Goal: Task Accomplishment & Management: Manage account settings

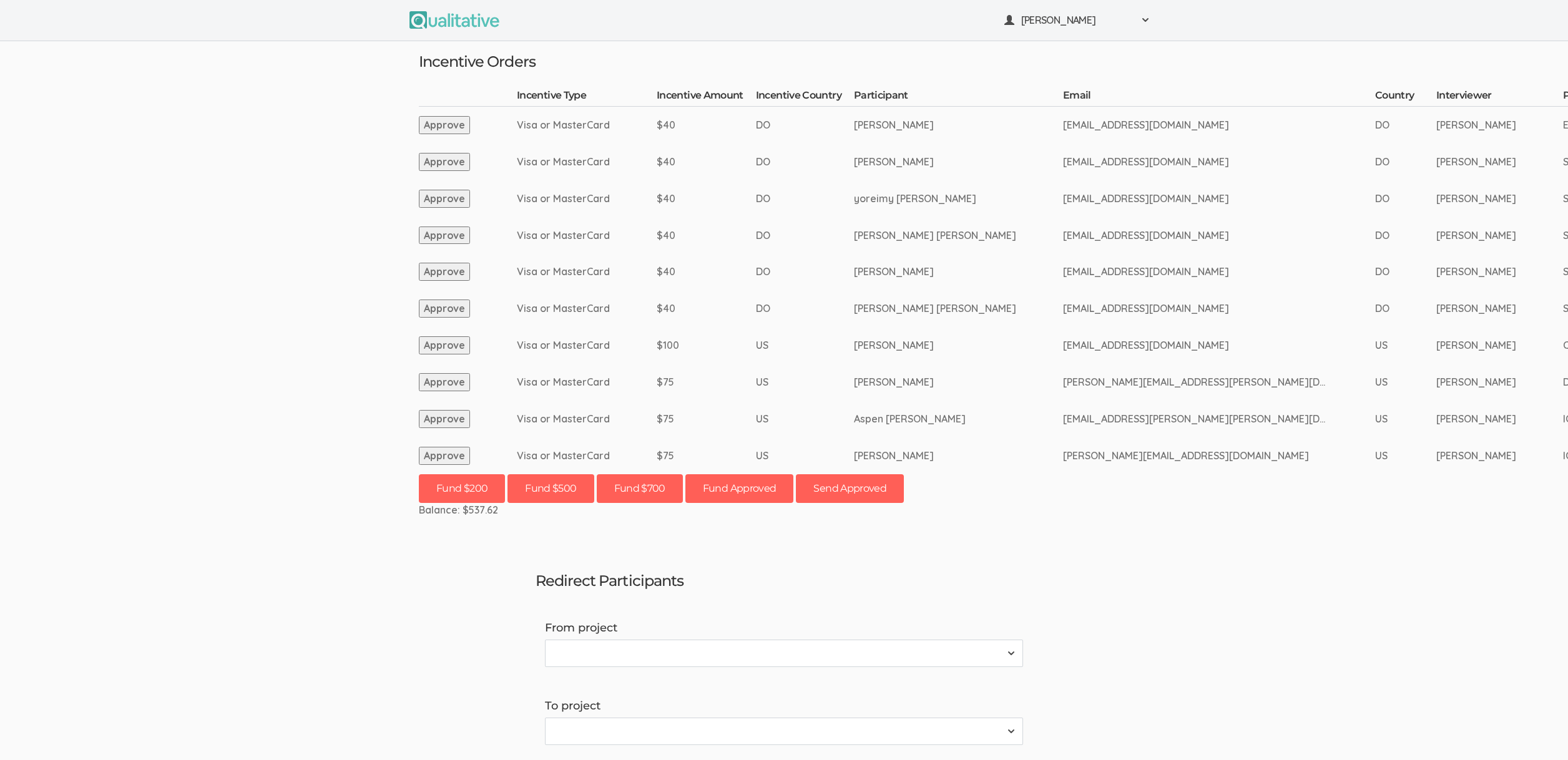
click at [463, 415] on button "Approve" at bounding box center [444, 419] width 51 height 18
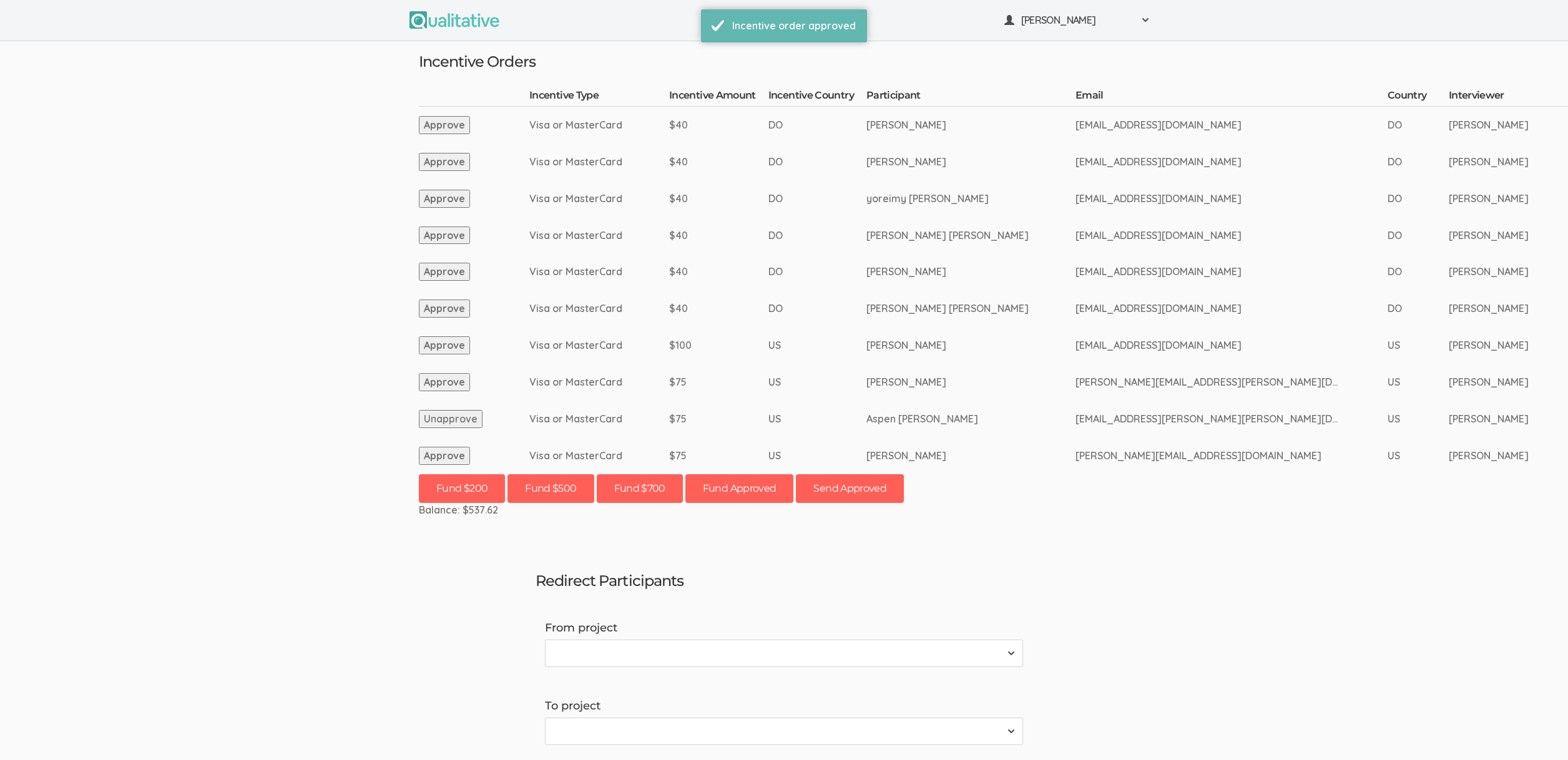
click at [459, 452] on button "Approve" at bounding box center [444, 455] width 51 height 18
click at [882, 484] on button "Send Approved" at bounding box center [849, 489] width 108 height 29
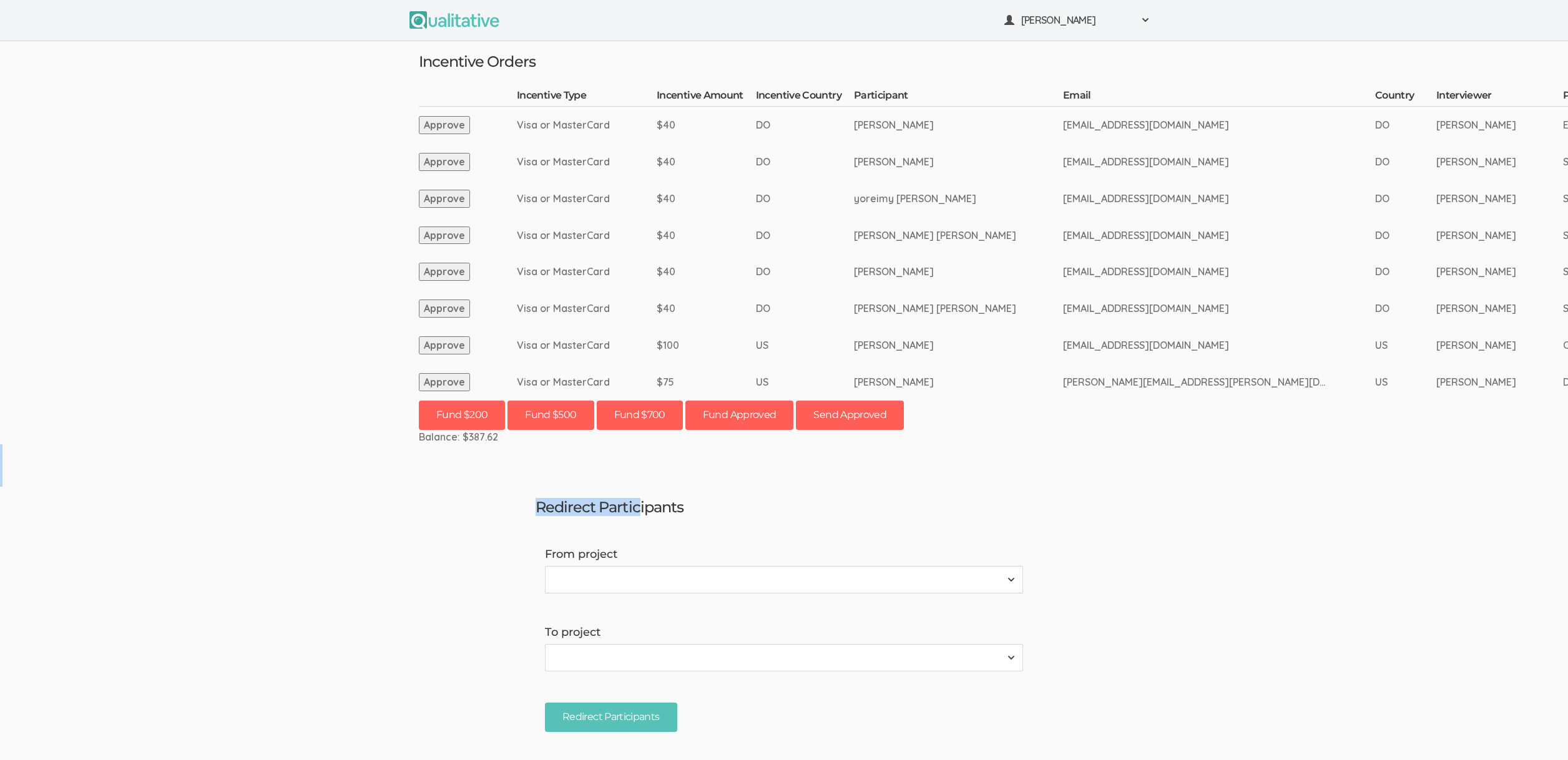
drag, startPoint x: 631, startPoint y: 516, endPoint x: 481, endPoint y: 451, distance: 163.5
click at [481, 451] on ui-view "Neal Samarakkody Project Workspace Profile Organization Settings" at bounding box center [784, 380] width 1568 height 760
click at [482, 450] on ui-view "Neal Samarakkody Project Workspace Profile Organization Settings" at bounding box center [784, 380] width 1568 height 760
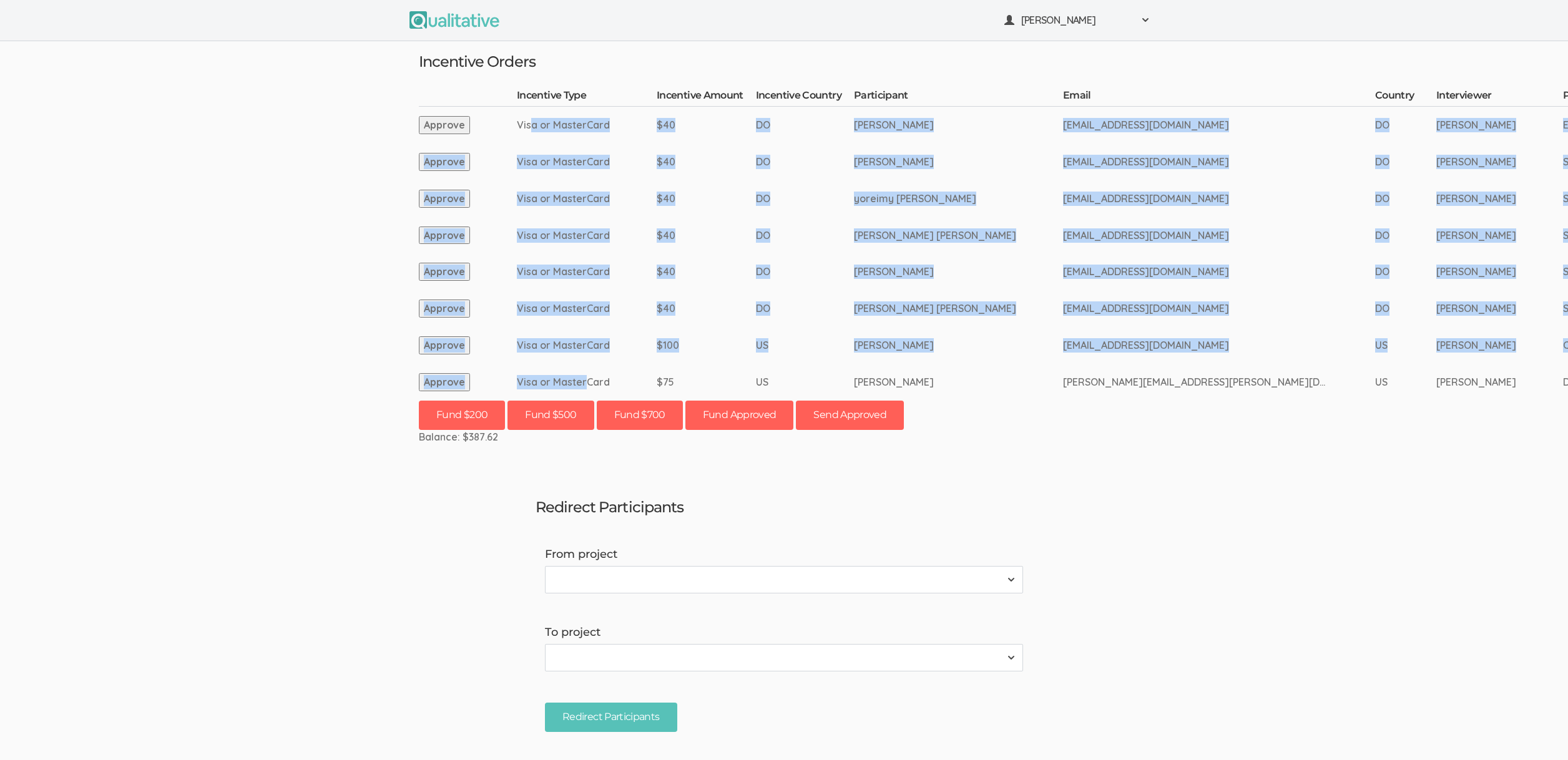
drag, startPoint x: 585, startPoint y: 379, endPoint x: 530, endPoint y: 120, distance: 264.8
click at [530, 120] on tbody "Incentive Type Incentive Amount Incentive Country Participant Email Country Int…" at bounding box center [1449, 244] width 2060 height 312
click at [530, 120] on td "Visa or MasterCard" at bounding box center [586, 125] width 140 height 36
drag, startPoint x: 530, startPoint y: 120, endPoint x: 575, endPoint y: 371, distance: 255.0
click at [575, 371] on tbody "Incentive Type Incentive Amount Incentive Country Participant Email Country Int…" at bounding box center [1449, 244] width 2060 height 312
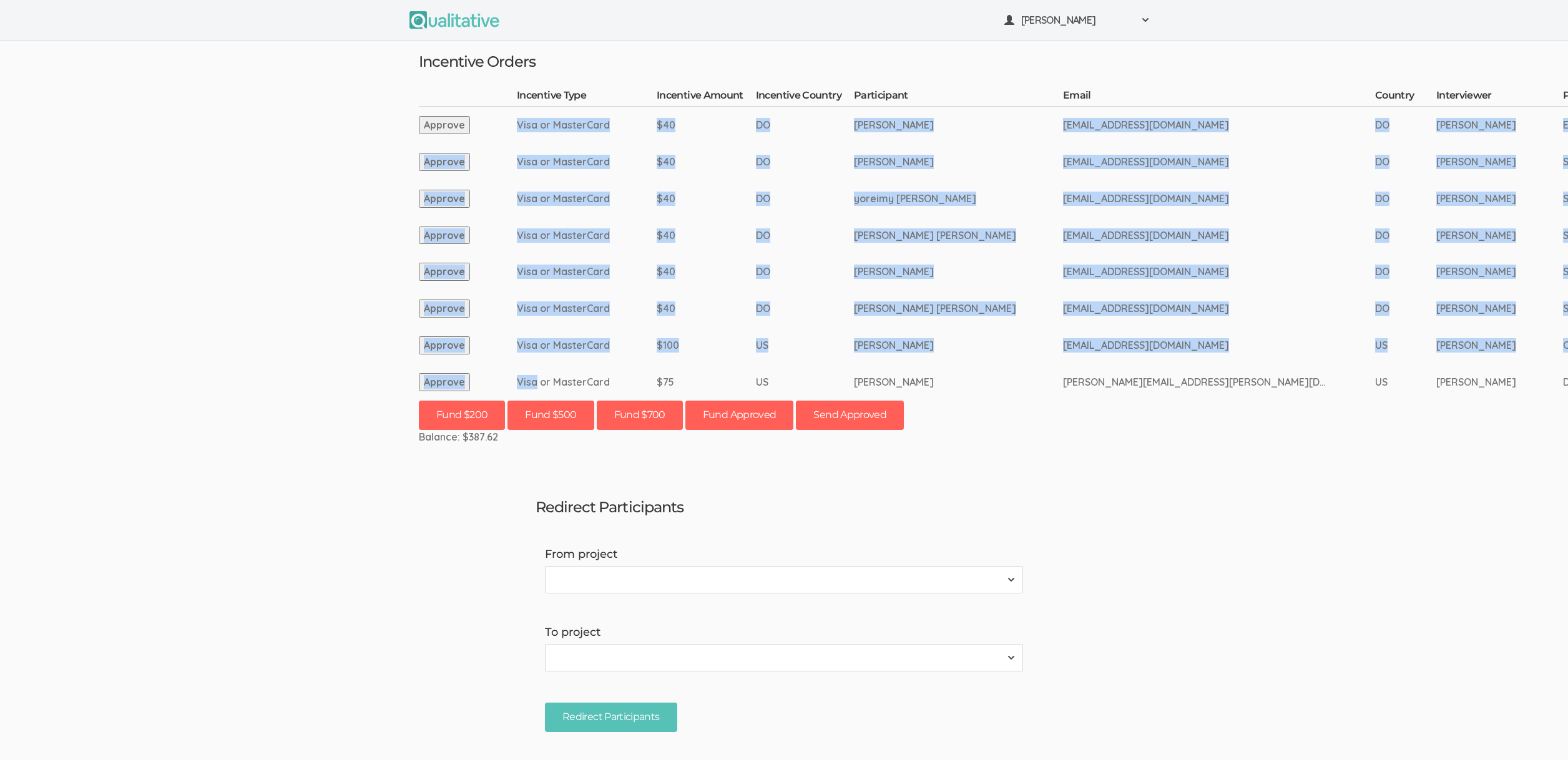
click at [575, 371] on td "Visa or MasterCard" at bounding box center [586, 382] width 140 height 36
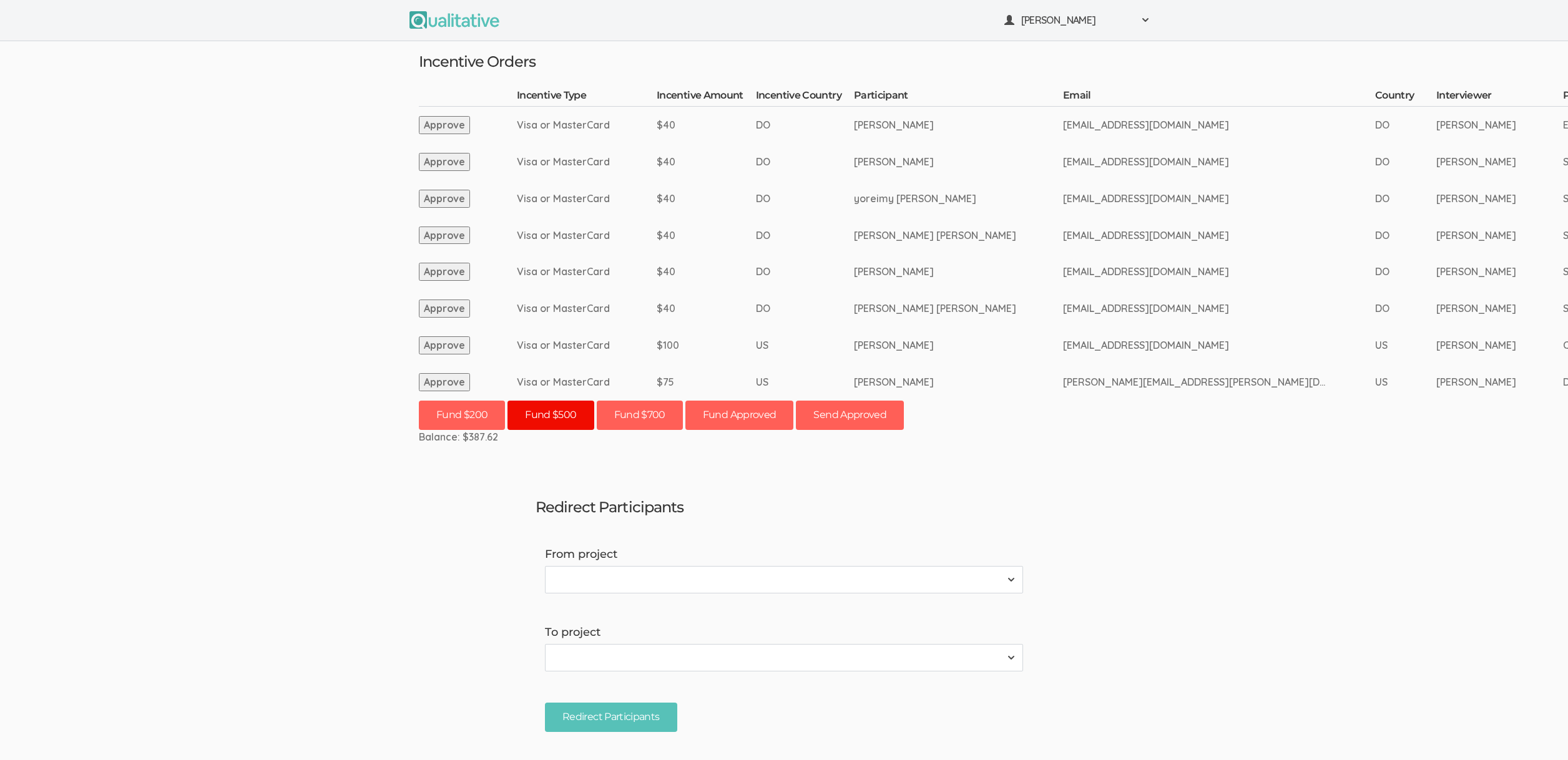
click at [558, 422] on button "Fund $500" at bounding box center [550, 416] width 86 height 29
click at [412, 557] on ui-view "Neal Samarakkody Project Workspace Profile Organization Settings" at bounding box center [784, 380] width 1568 height 760
click at [409, 551] on ui-view "Neal Samarakkody Project Workspace Profile Organization Settings" at bounding box center [784, 380] width 1568 height 760
click at [289, 593] on ui-view "Neal Samarakkody Project Workspace Profile Organization Settings" at bounding box center [784, 380] width 1568 height 760
drag, startPoint x: 679, startPoint y: 510, endPoint x: 542, endPoint y: 509, distance: 137.0
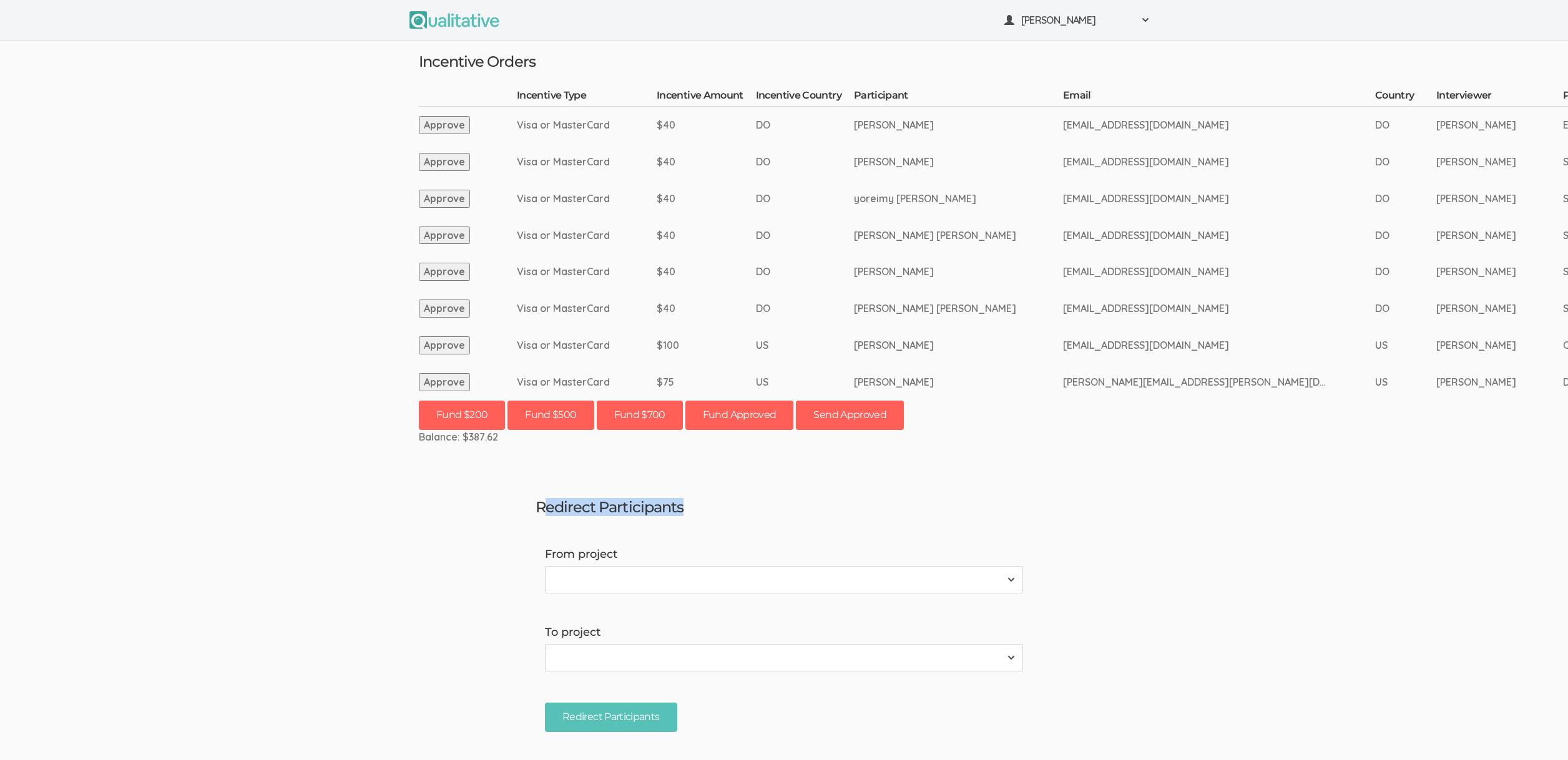
click at [540, 508] on h3 "Redirect Participants" at bounding box center [784, 507] width 497 height 16
click at [542, 509] on h3 "Redirect Participants" at bounding box center [784, 507] width 497 height 16
drag, startPoint x: 552, startPoint y: 504, endPoint x: 626, endPoint y: 507, distance: 74.1
click at [623, 507] on h3 "Redirect Participants" at bounding box center [784, 507] width 497 height 16
drag, startPoint x: 637, startPoint y: 505, endPoint x: 643, endPoint y: 509, distance: 7.2
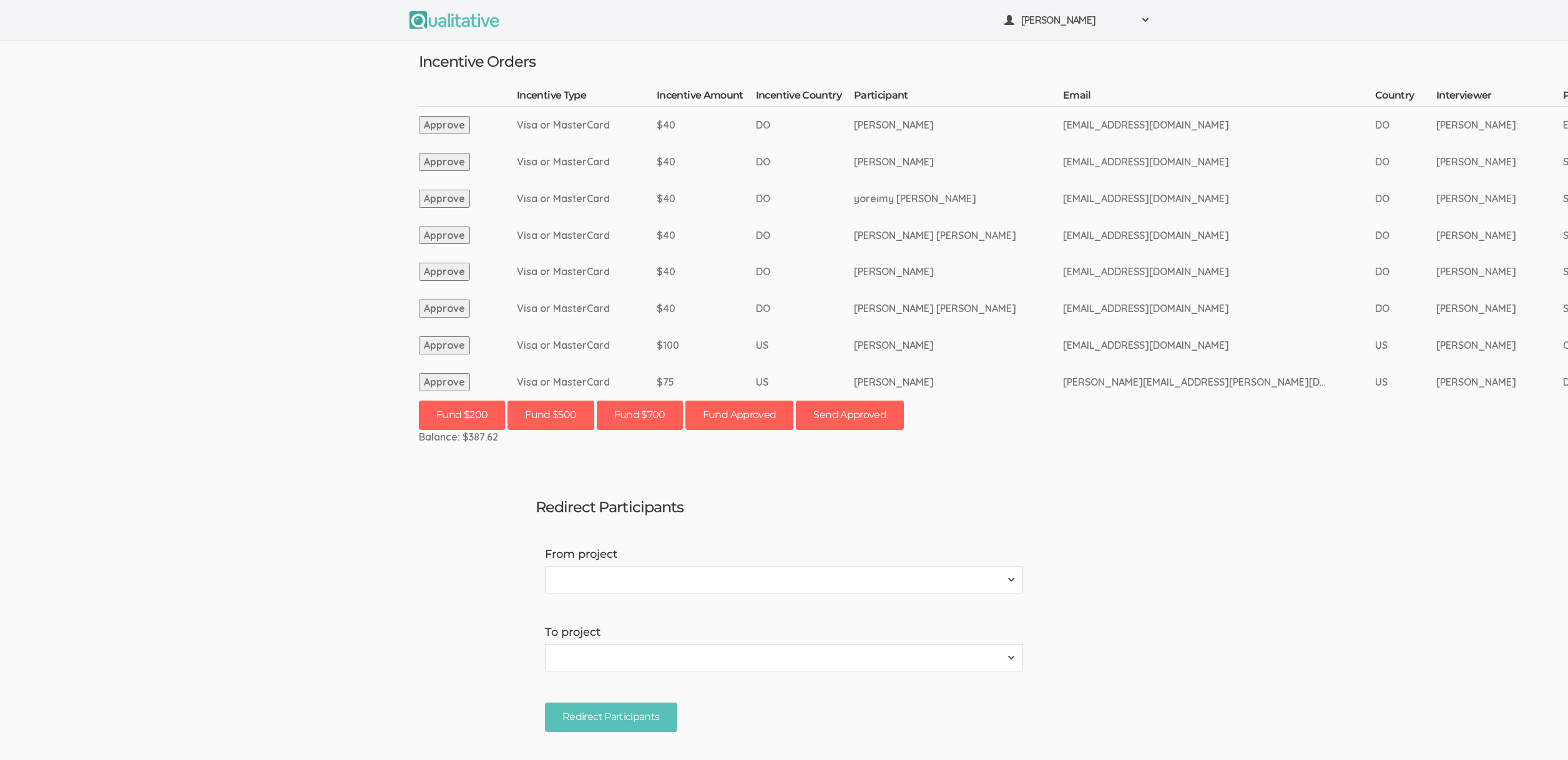
click at [638, 506] on h3 "Redirect Participants" at bounding box center [784, 507] width 497 height 16
drag, startPoint x: 648, startPoint y: 505, endPoint x: 551, endPoint y: 516, distance: 97.6
click at [551, 516] on ui-view "Redirect Participants From project 2310 FL Elic AAM 2310 FL Elic LTXF 2310 FL E…" at bounding box center [784, 614] width 516 height 254
click at [551, 511] on h3 "Redirect Participants" at bounding box center [784, 507] width 497 height 16
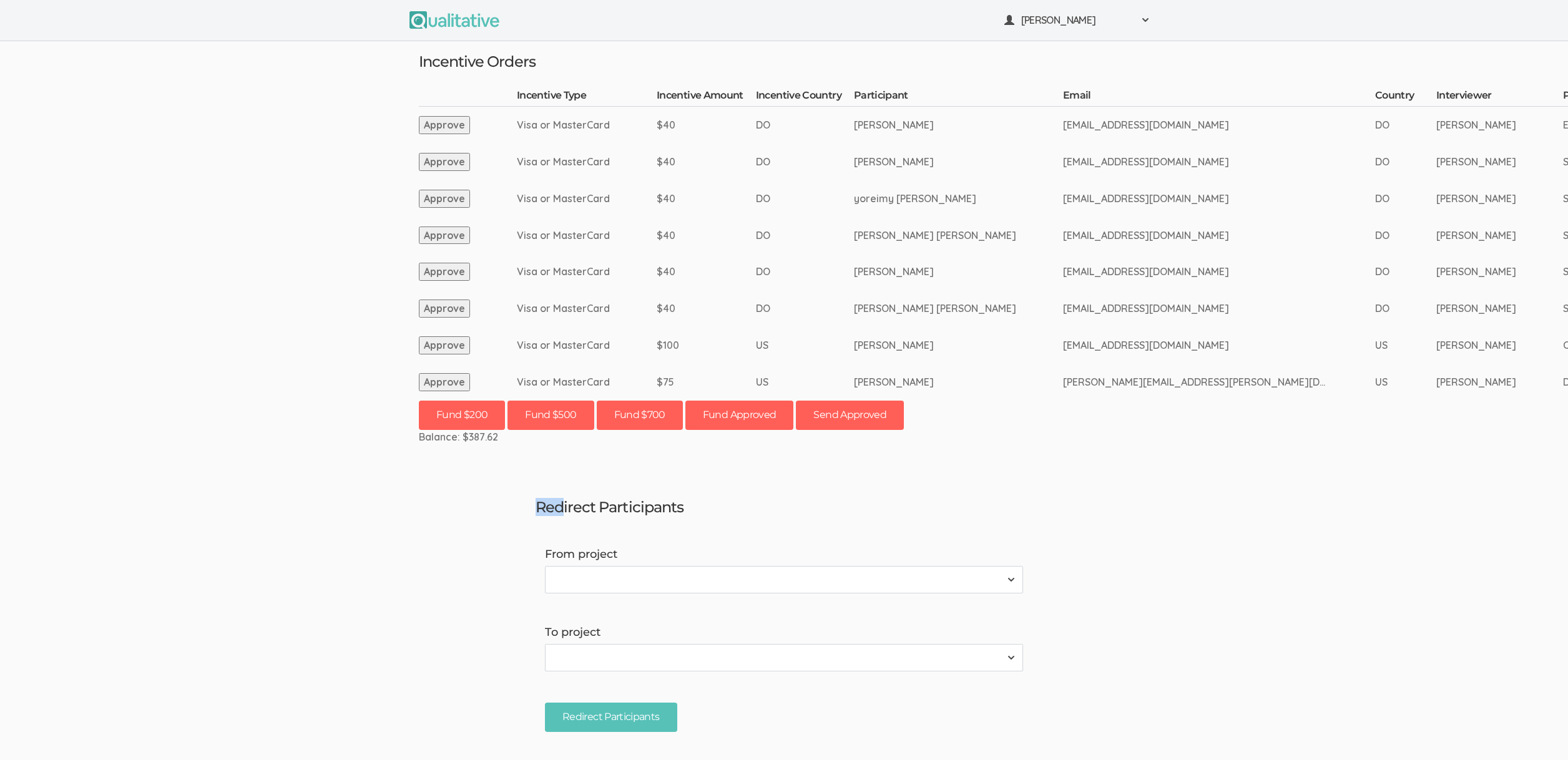
drag, startPoint x: 561, startPoint y: 506, endPoint x: 660, endPoint y: 497, distance: 99.4
click at [660, 497] on ui-view "Redirect Participants From project 2310 FL Elic AAM 2310 FL Elic LTXF 2310 FL E…" at bounding box center [784, 614] width 516 height 254
click at [654, 505] on h3 "Redirect Participants" at bounding box center [784, 507] width 497 height 16
drag, startPoint x: 656, startPoint y: 507, endPoint x: 558, endPoint y: 511, distance: 98.1
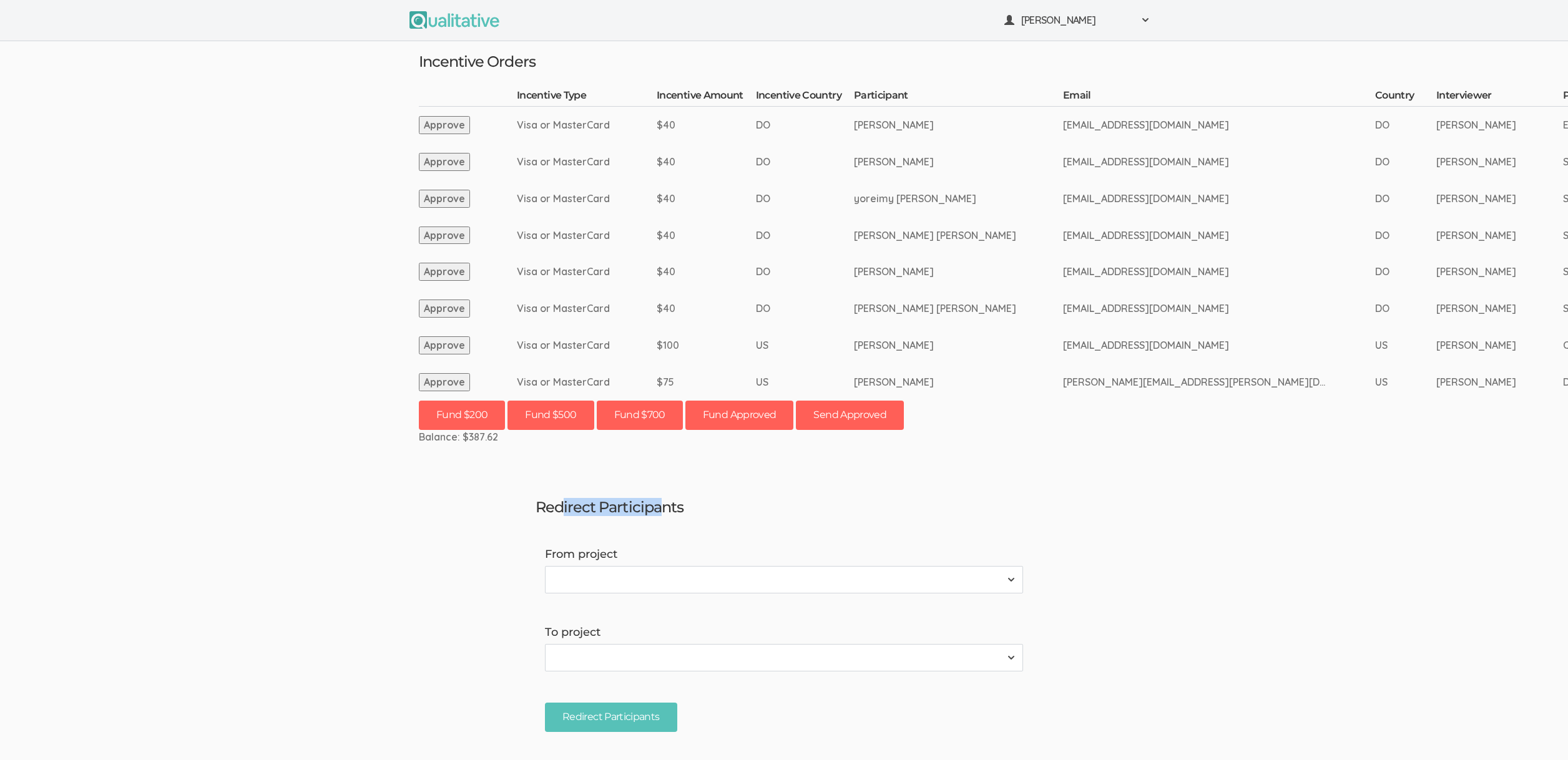
click at [558, 511] on h3 "Redirect Participants" at bounding box center [784, 507] width 497 height 16
drag, startPoint x: 558, startPoint y: 511, endPoint x: 651, endPoint y: 503, distance: 93.3
click at [651, 503] on h3 "Redirect Participants" at bounding box center [784, 507] width 497 height 16
click at [651, 503] on h3 "Redirect Participants" at bounding box center [784, 507] width 497 height 16
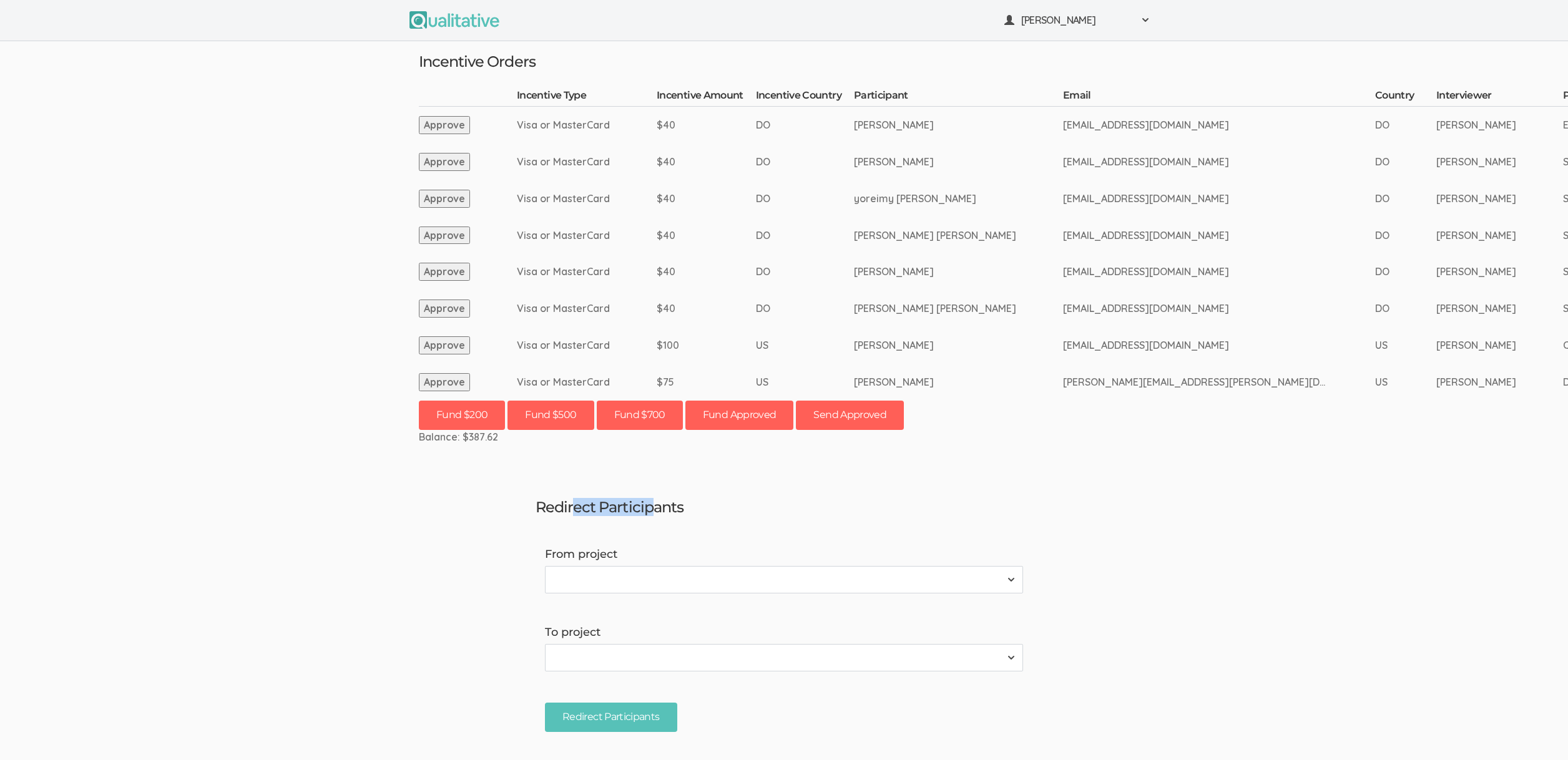
drag, startPoint x: 644, startPoint y: 503, endPoint x: 570, endPoint y: 504, distance: 74.0
click at [571, 504] on h3 "Redirect Participants" at bounding box center [784, 507] width 497 height 16
click at [570, 504] on h3 "Redirect Participants" at bounding box center [784, 507] width 497 height 16
click at [915, 251] on td "Wendy Margarita Abreu Castillo" at bounding box center [958, 235] width 209 height 36
click at [847, 214] on td "DO" at bounding box center [805, 199] width 98 height 36
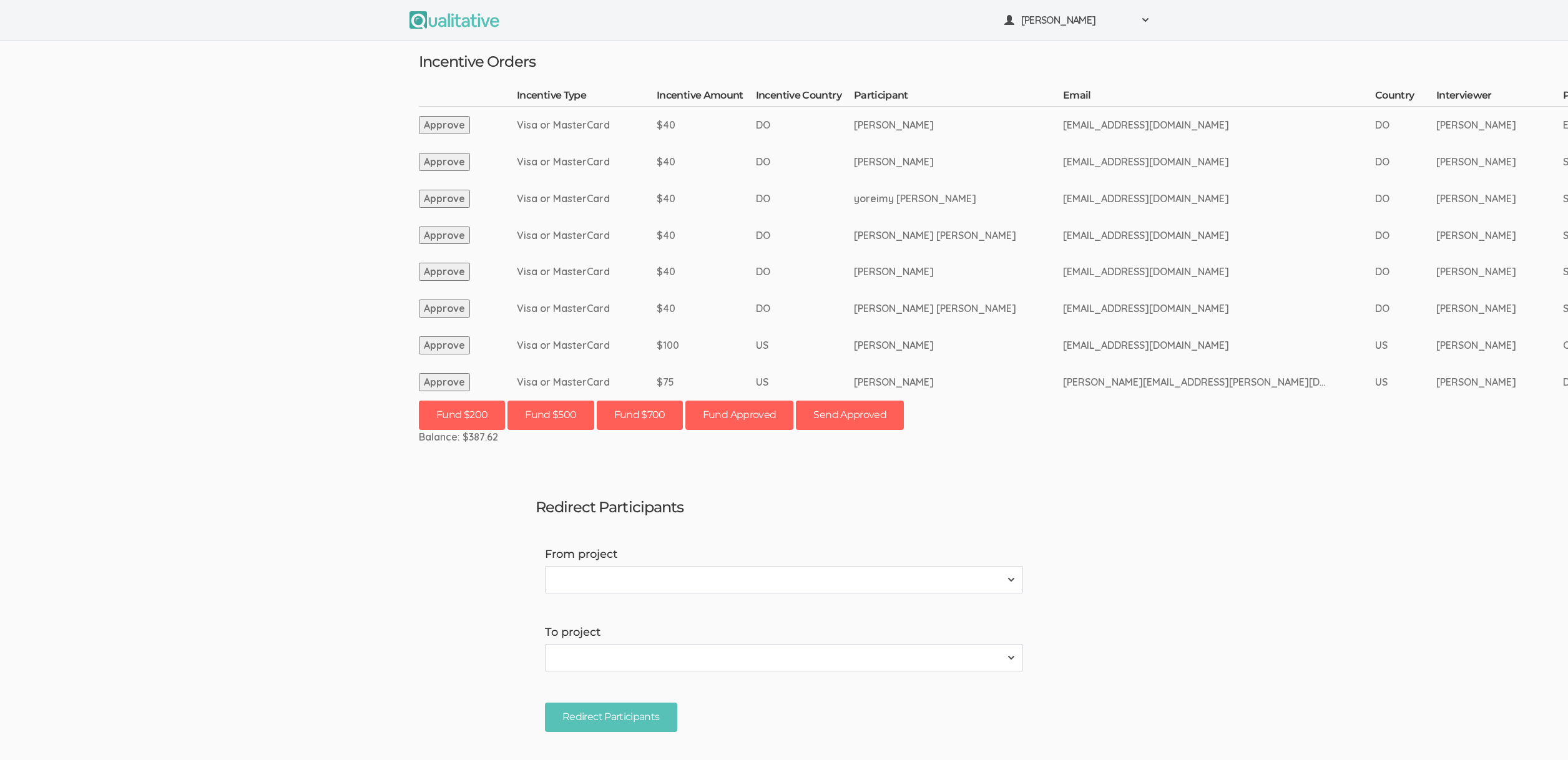
click at [779, 181] on td "DO" at bounding box center [805, 199] width 98 height 36
click at [748, 229] on td "$40" at bounding box center [706, 235] width 99 height 36
click at [198, 249] on ui-view "Neal Samarakkody Project Workspace Profile Organization Settings" at bounding box center [784, 380] width 1568 height 760
click at [705, 262] on td "$40" at bounding box center [706, 271] width 99 height 36
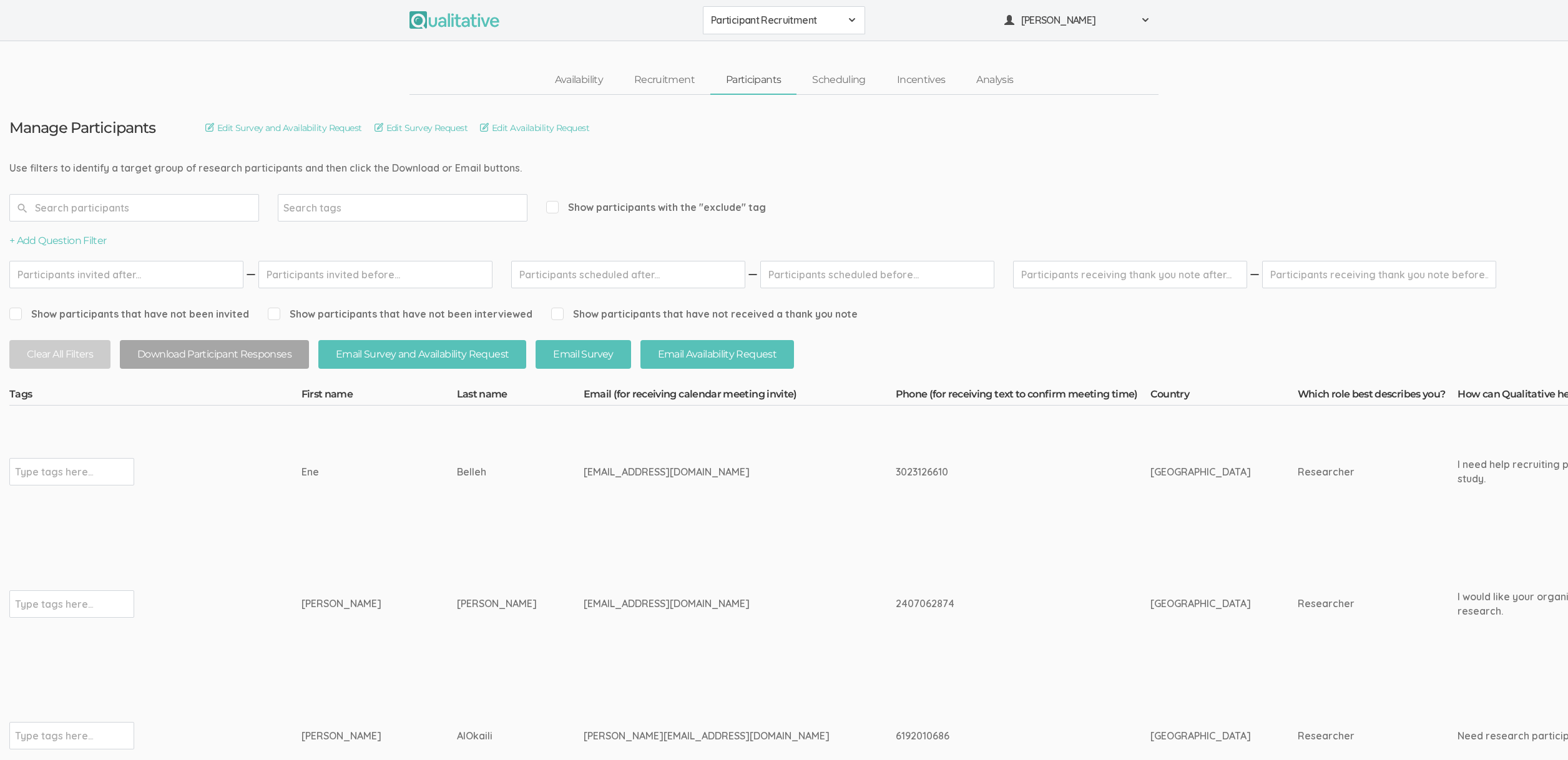
drag, startPoint x: 919, startPoint y: 344, endPoint x: 924, endPoint y: 348, distance: 6.4
click at [500, 428] on td "Belleh" at bounding box center [520, 472] width 126 height 133
click at [457, 482] on td "Belleh" at bounding box center [520, 472] width 126 height 133
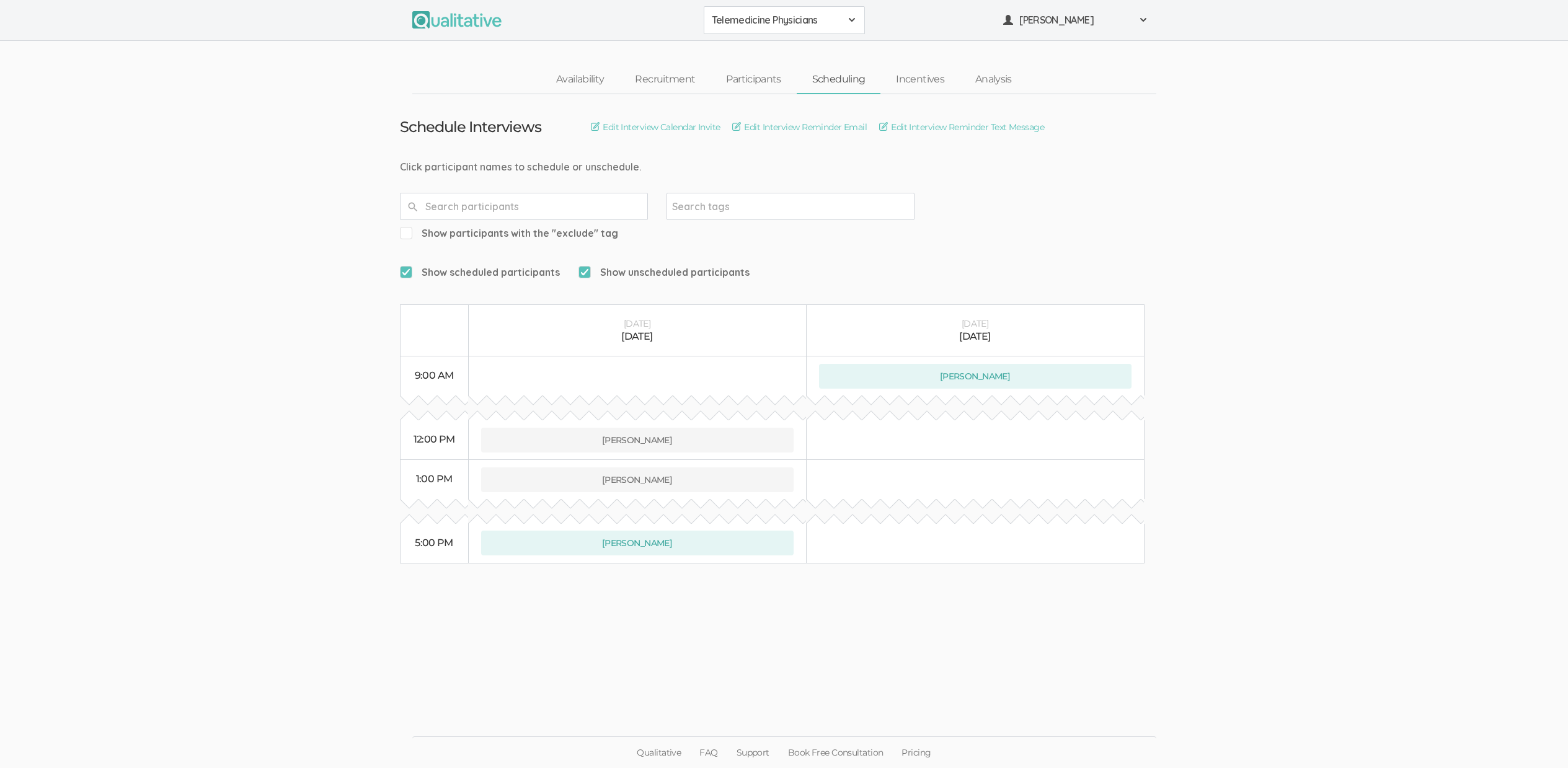
click at [267, 213] on ui-view "Schedule Interviews Edit Interview Calendar Invite Edit Interview Reminder Emai…" at bounding box center [784, 384] width 1568 height 580
click at [904, 86] on link "Incentives" at bounding box center [920, 79] width 79 height 27
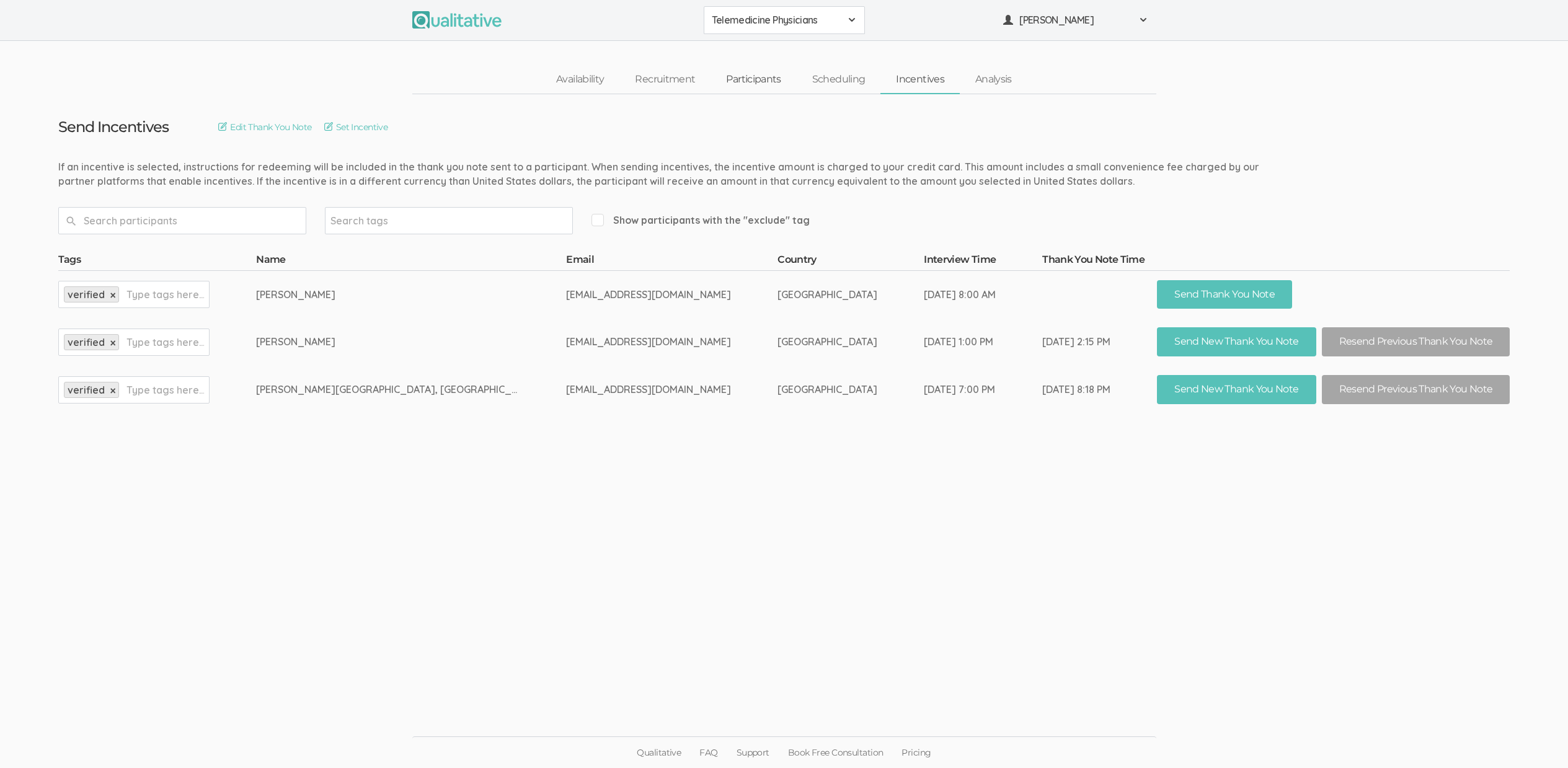
click at [753, 85] on link "Participants" at bounding box center [752, 79] width 85 height 27
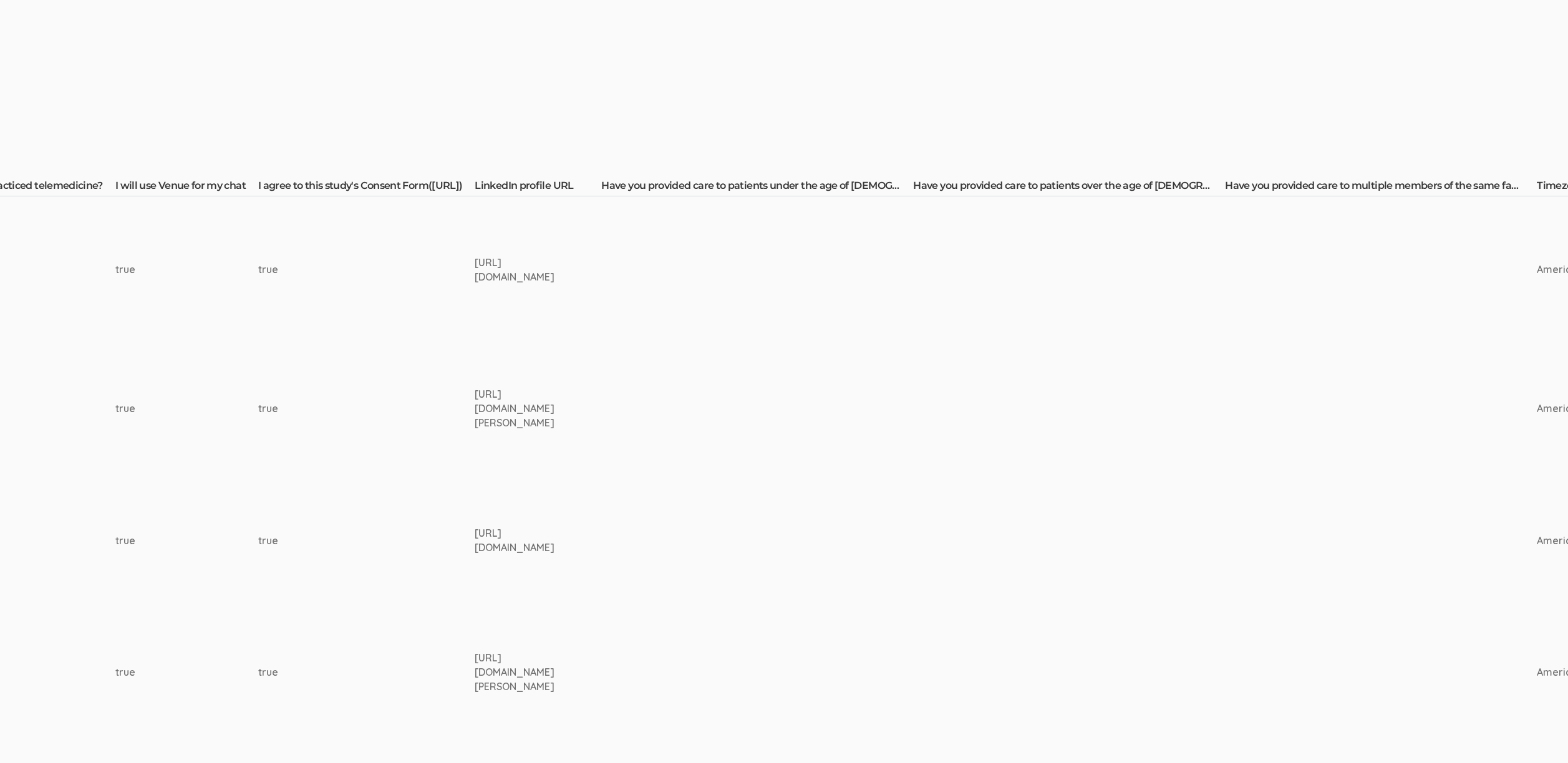
scroll to position [182, 1422]
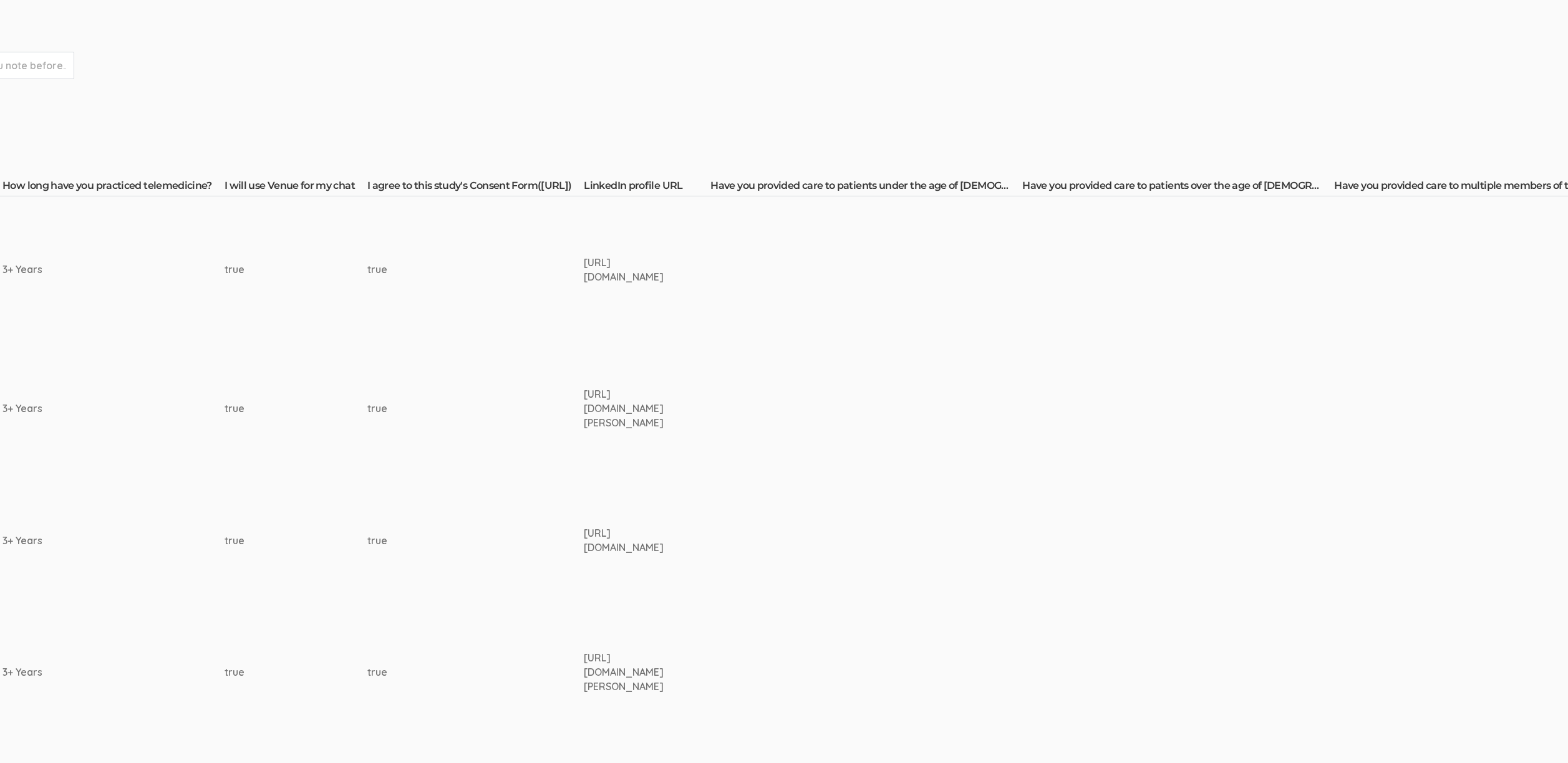
click at [584, 664] on div "https://www.linkedin.com/in/sudhanshu-jain-3b20b71a7/" at bounding box center [623, 672] width 80 height 43
copy td "https://www.linkedin.com/in/sudhanshu-jain-3b20b71a7/"
click at [414, 669] on div "true" at bounding box center [452, 672] width 170 height 15
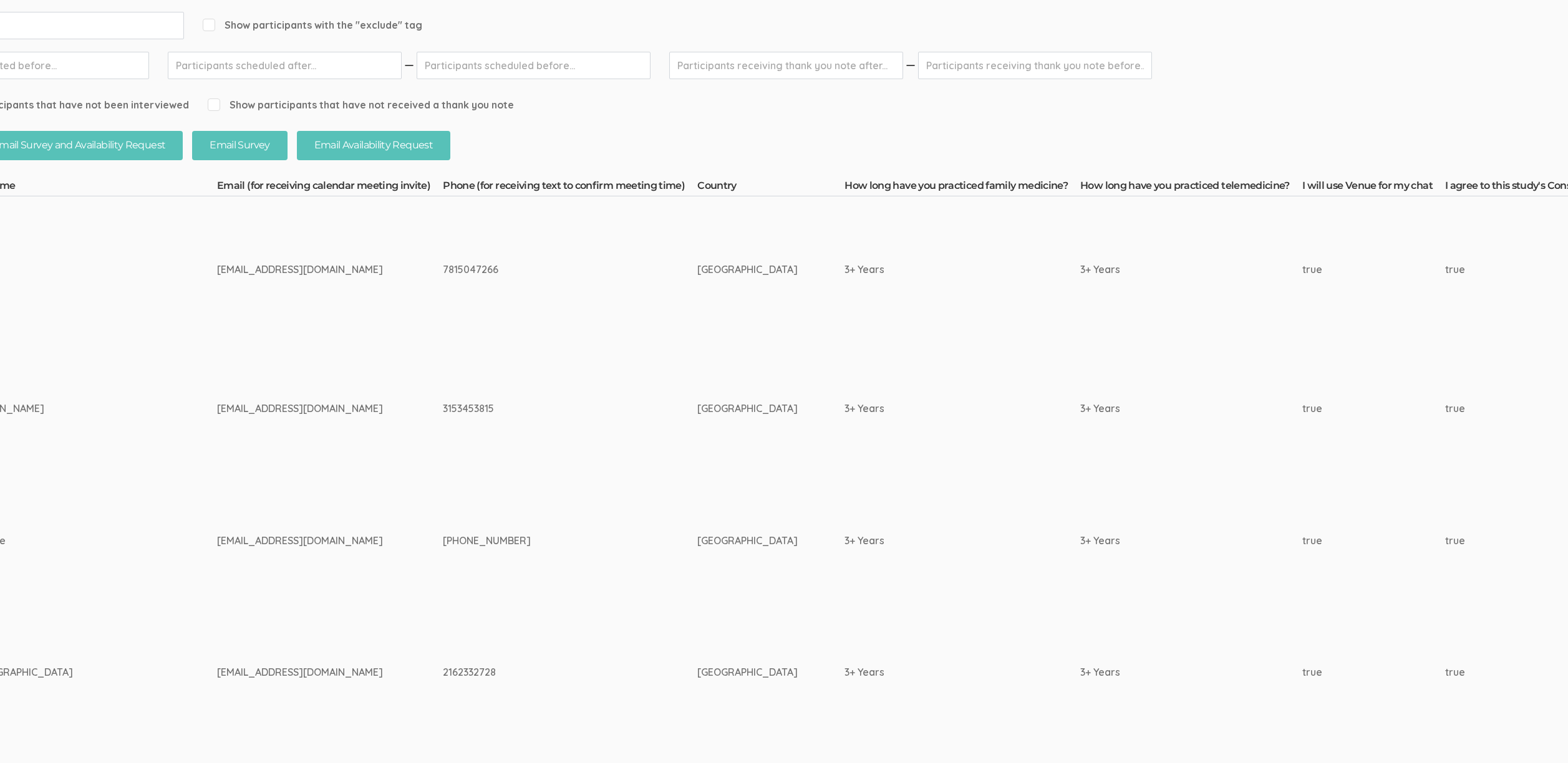
scroll to position [182, 0]
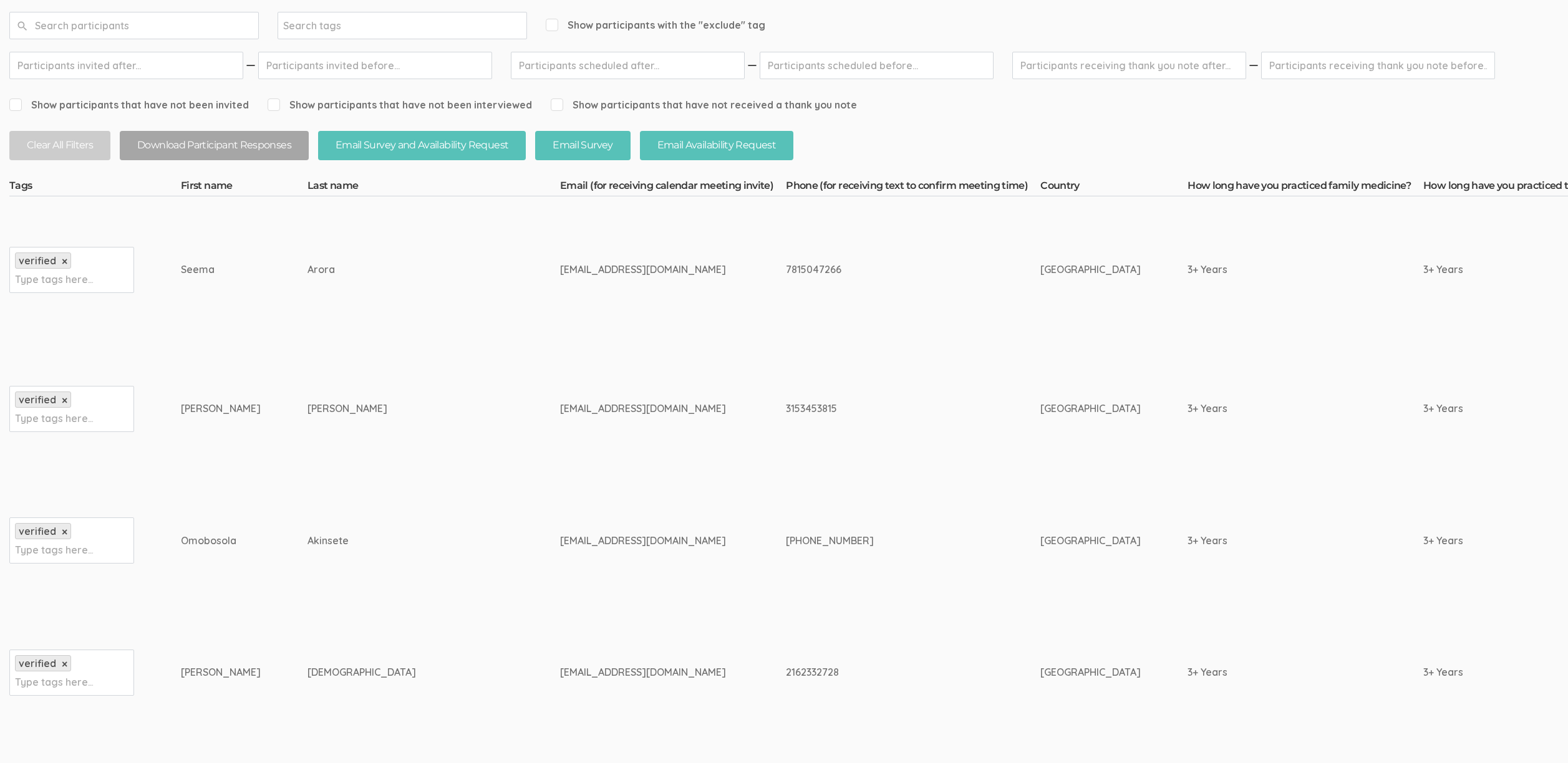
click at [225, 686] on td "Sudhanshu" at bounding box center [243, 672] width 126 height 132
drag, startPoint x: 327, startPoint y: 677, endPoint x: 183, endPoint y: 675, distance: 144.0
copy tr "Sudhanshu Jain"
click at [560, 603] on td "omobosola@gmail.com" at bounding box center [673, 541] width 226 height 132
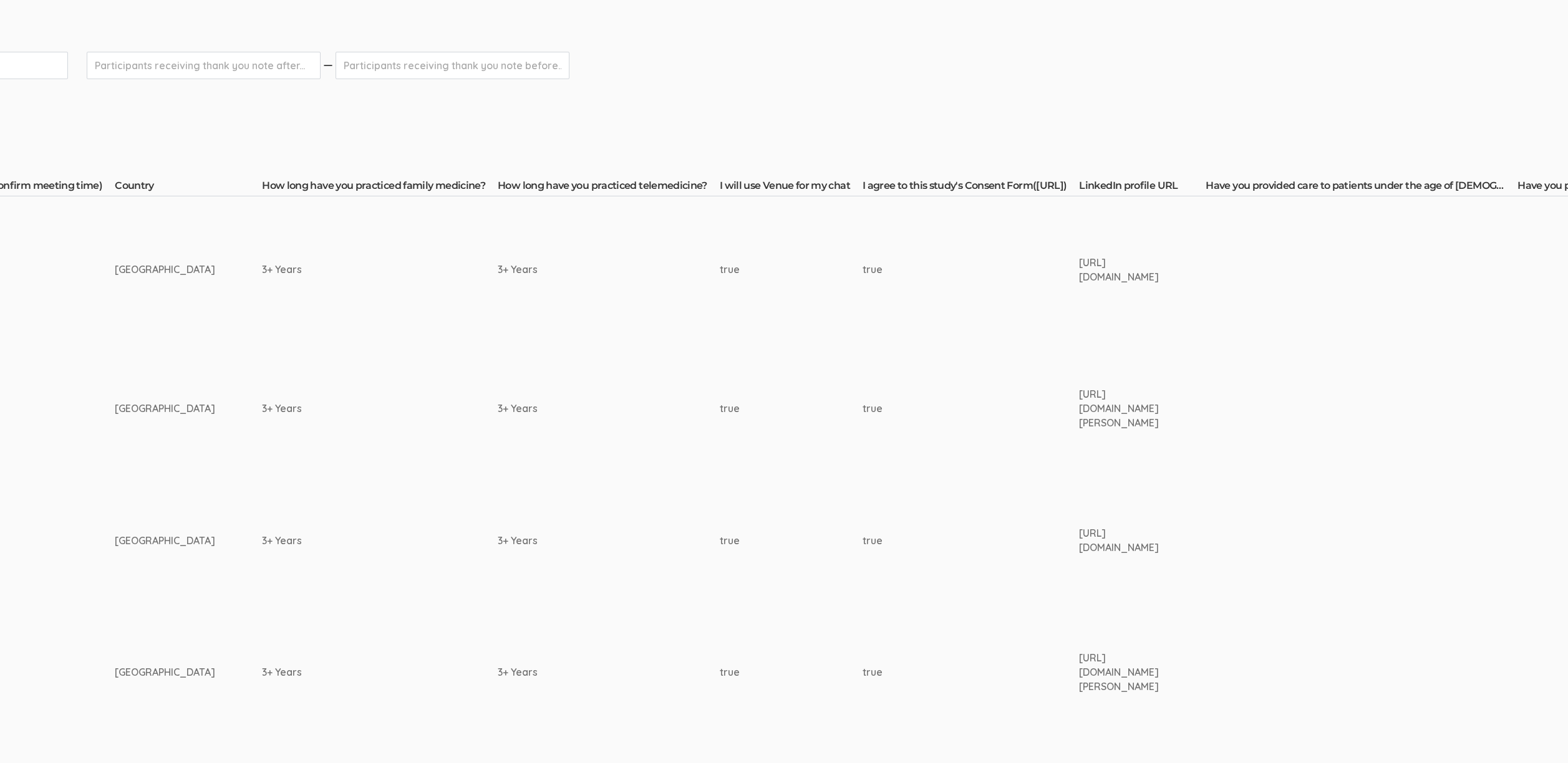
scroll to position [182, 923]
drag, startPoint x: 188, startPoint y: 620, endPoint x: 190, endPoint y: 626, distance: 6.3
click at [264, 619] on td "3+ Years" at bounding box center [382, 672] width 236 height 132
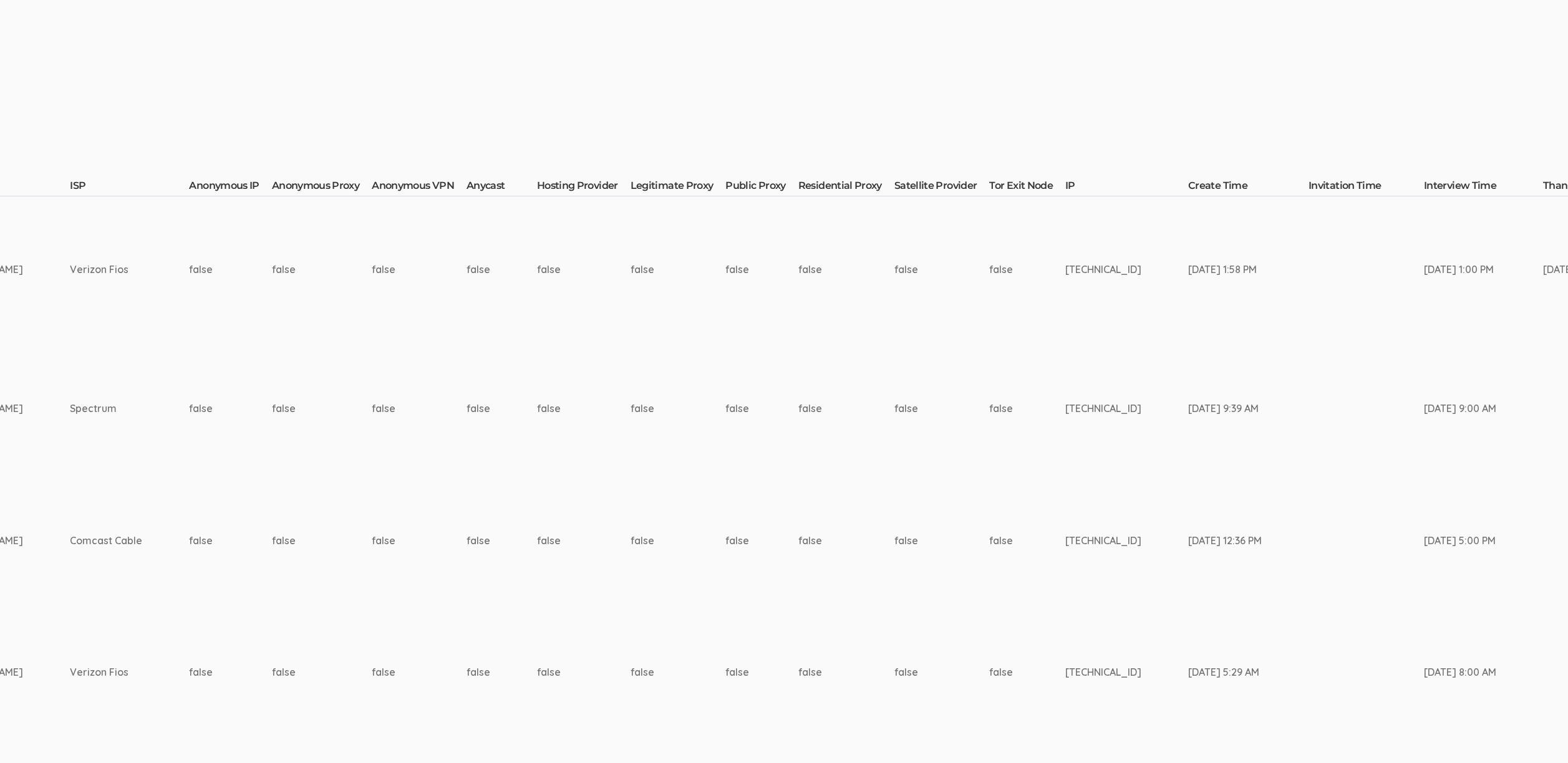
scroll to position [182, 4513]
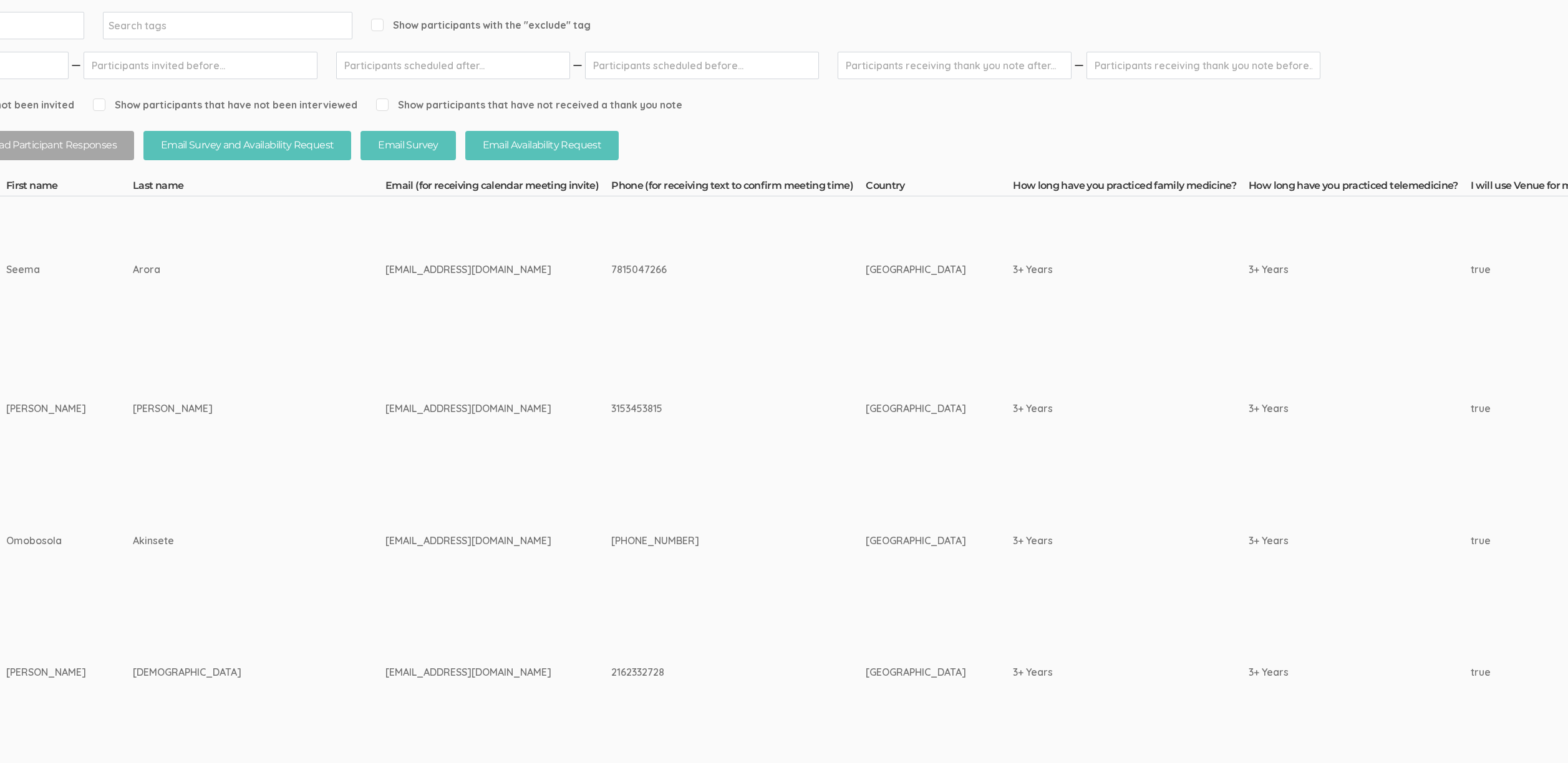
scroll to position [182, 0]
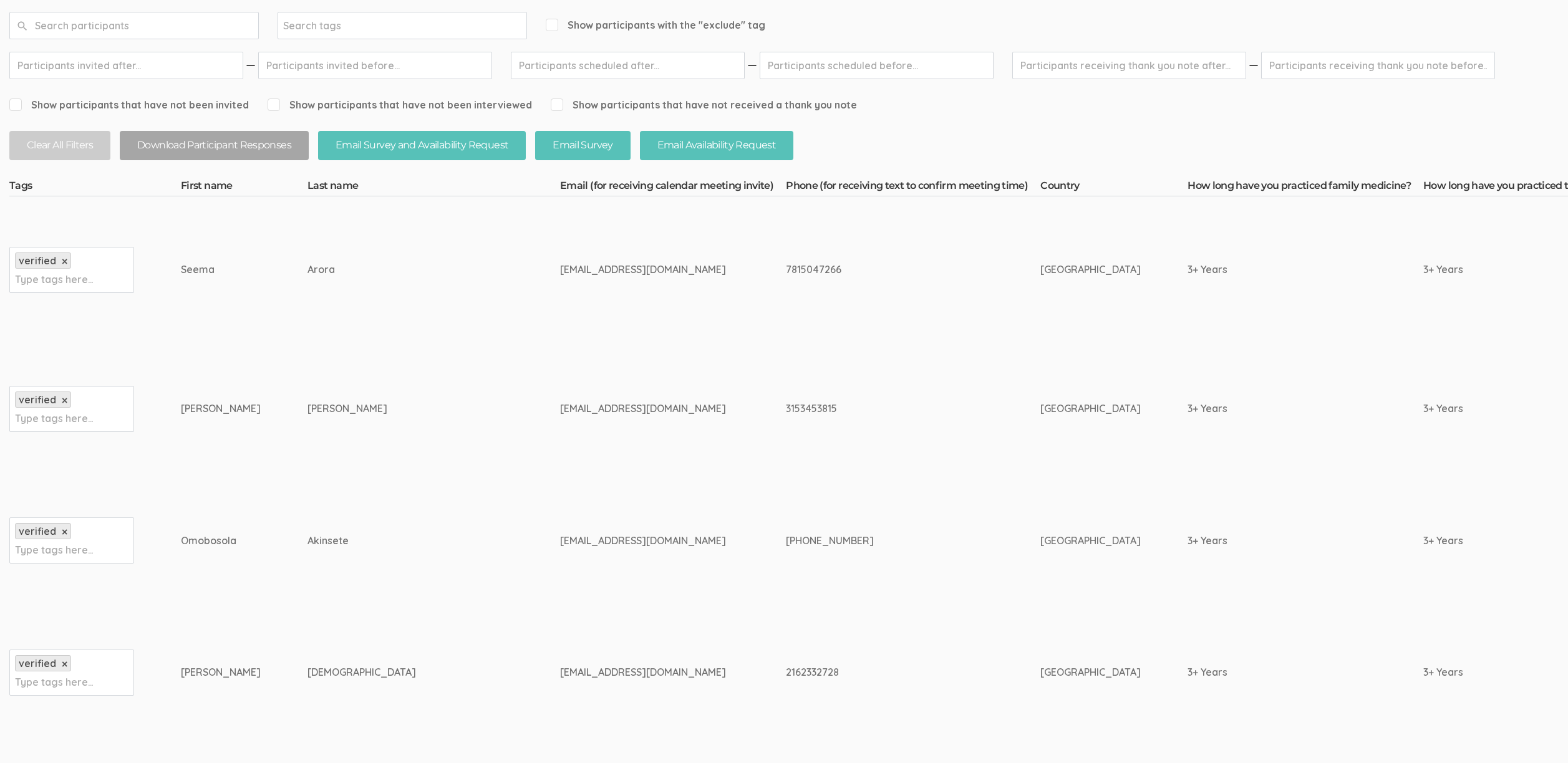
click at [560, 607] on td "askdrsjain@gmail.com" at bounding box center [673, 672] width 226 height 132
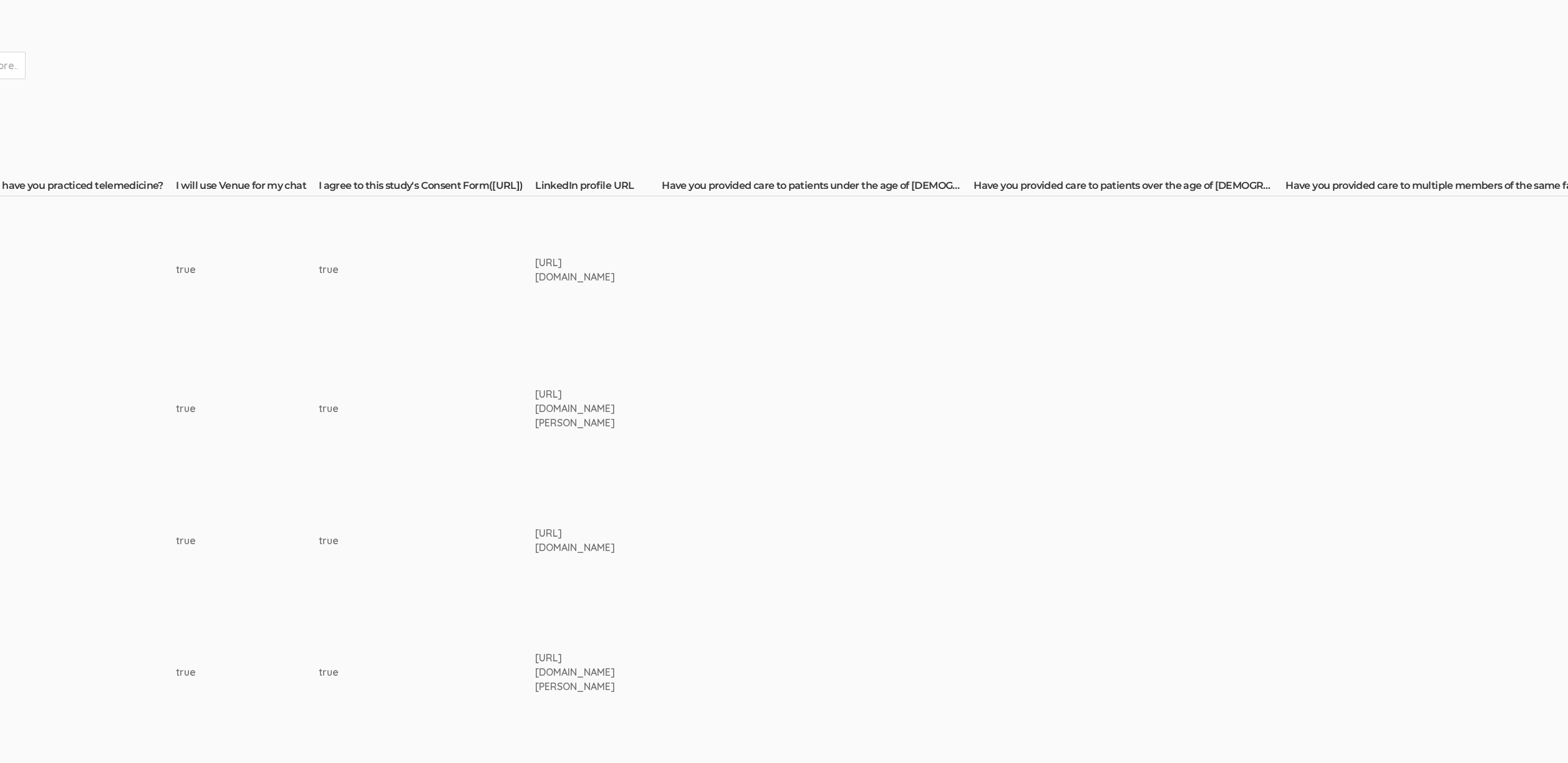
scroll to position [182, 1473]
click at [534, 521] on td "https://www.linkedin.com/in/omobosola-akinsete/" at bounding box center [594, 541] width 126 height 132
click at [532, 545] on div "https://www.linkedin.com/in/omobosola-akinsete/" at bounding box center [571, 540] width 80 height 29
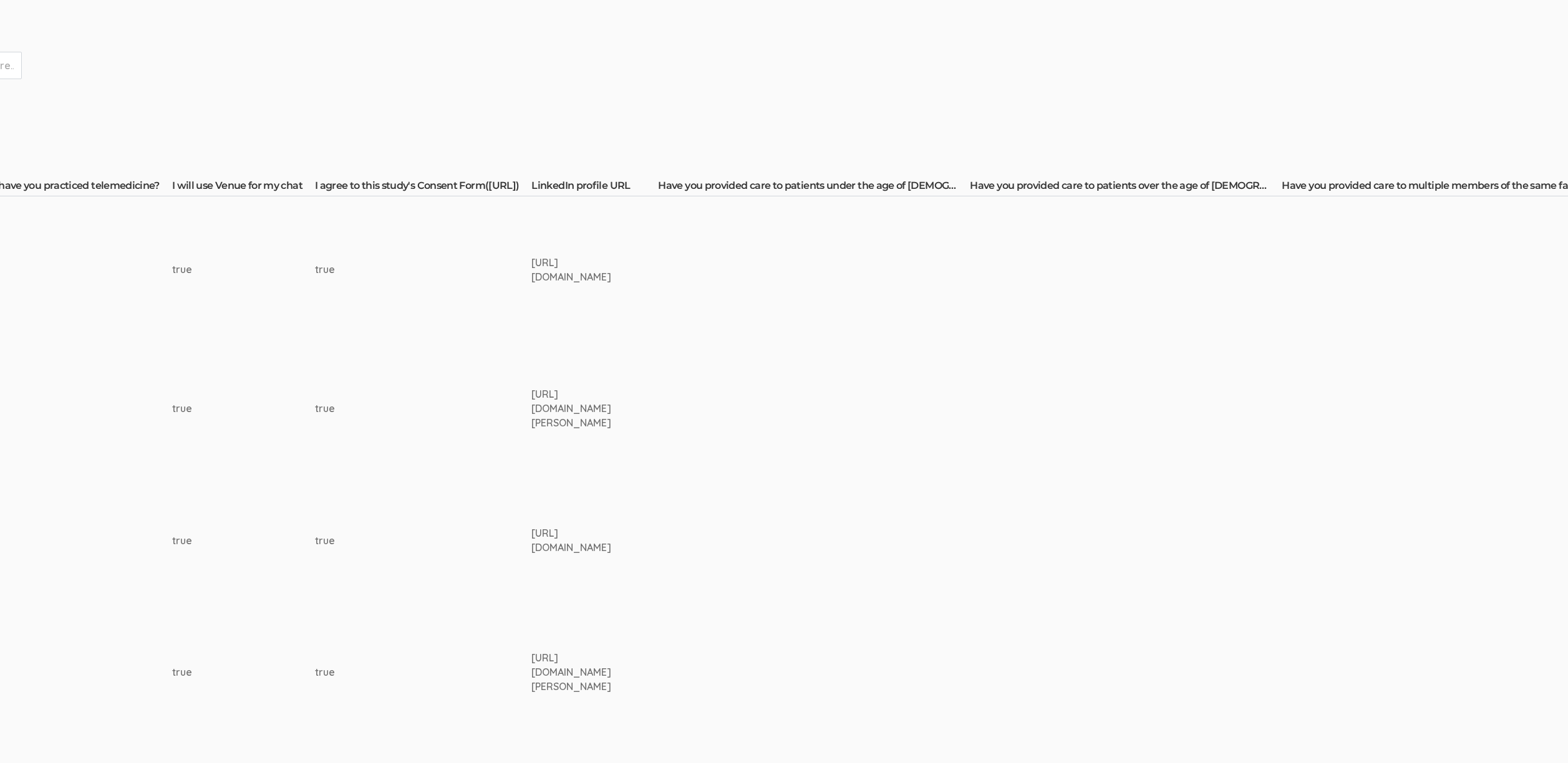
copy td "https://www.linkedin.com/in/omobosola-akinsete/"
click at [450, 516] on td "true" at bounding box center [422, 541] width 216 height 132
click at [546, 400] on div "https://www.linkedin.com/in/bruce-silverstein-md-25151630/" at bounding box center [580, 409] width 80 height 43
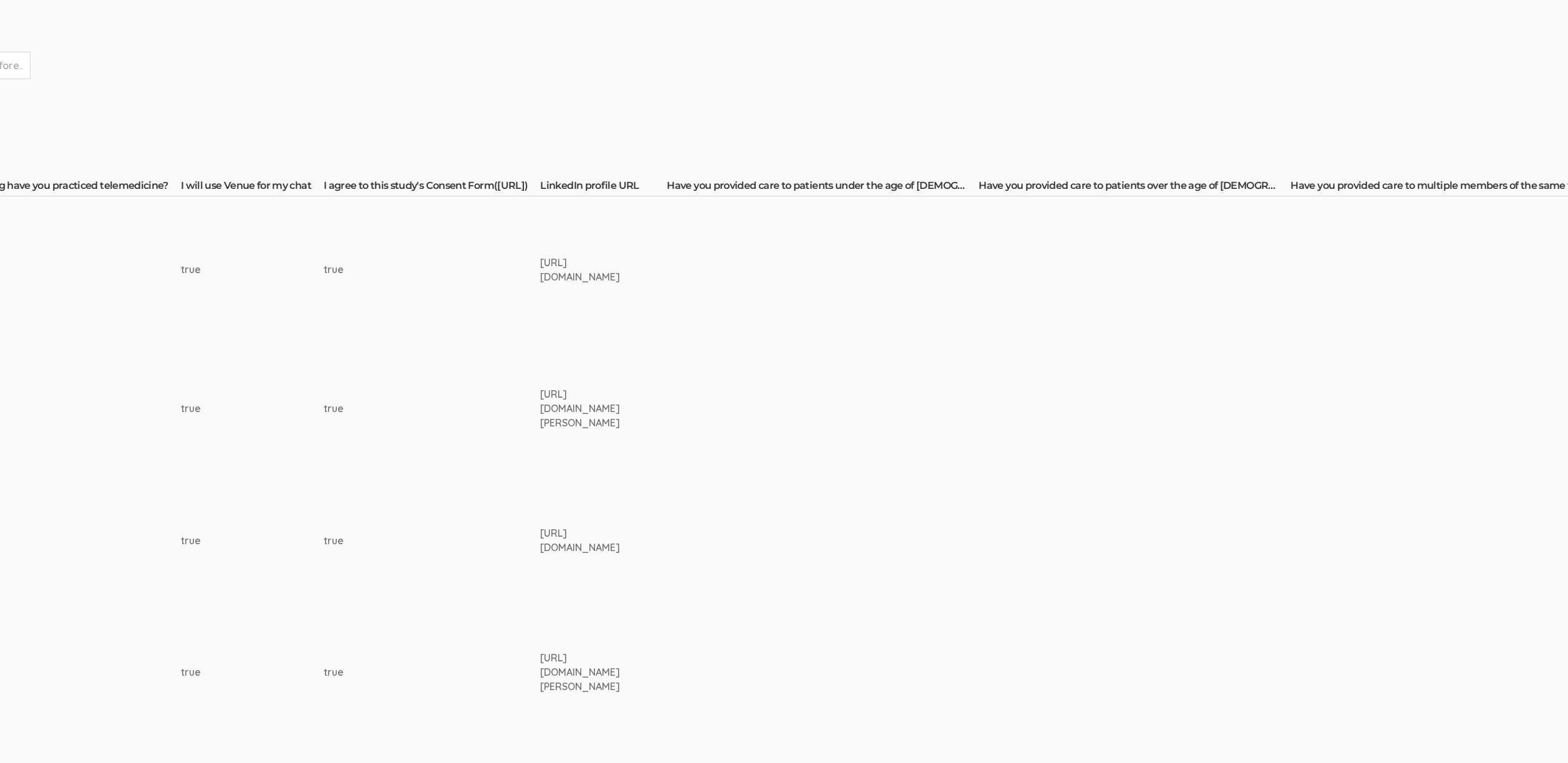
click at [546, 400] on div "https://www.linkedin.com/in/bruce-silverstein-md-25151630/" at bounding box center [580, 409] width 80 height 43
copy td "https://www.linkedin.com/in/bruce-silverstein-md-25151630/"
drag, startPoint x: 348, startPoint y: 295, endPoint x: 353, endPoint y: 306, distance: 12.1
click at [350, 305] on td "true" at bounding box center [432, 270] width 216 height 146
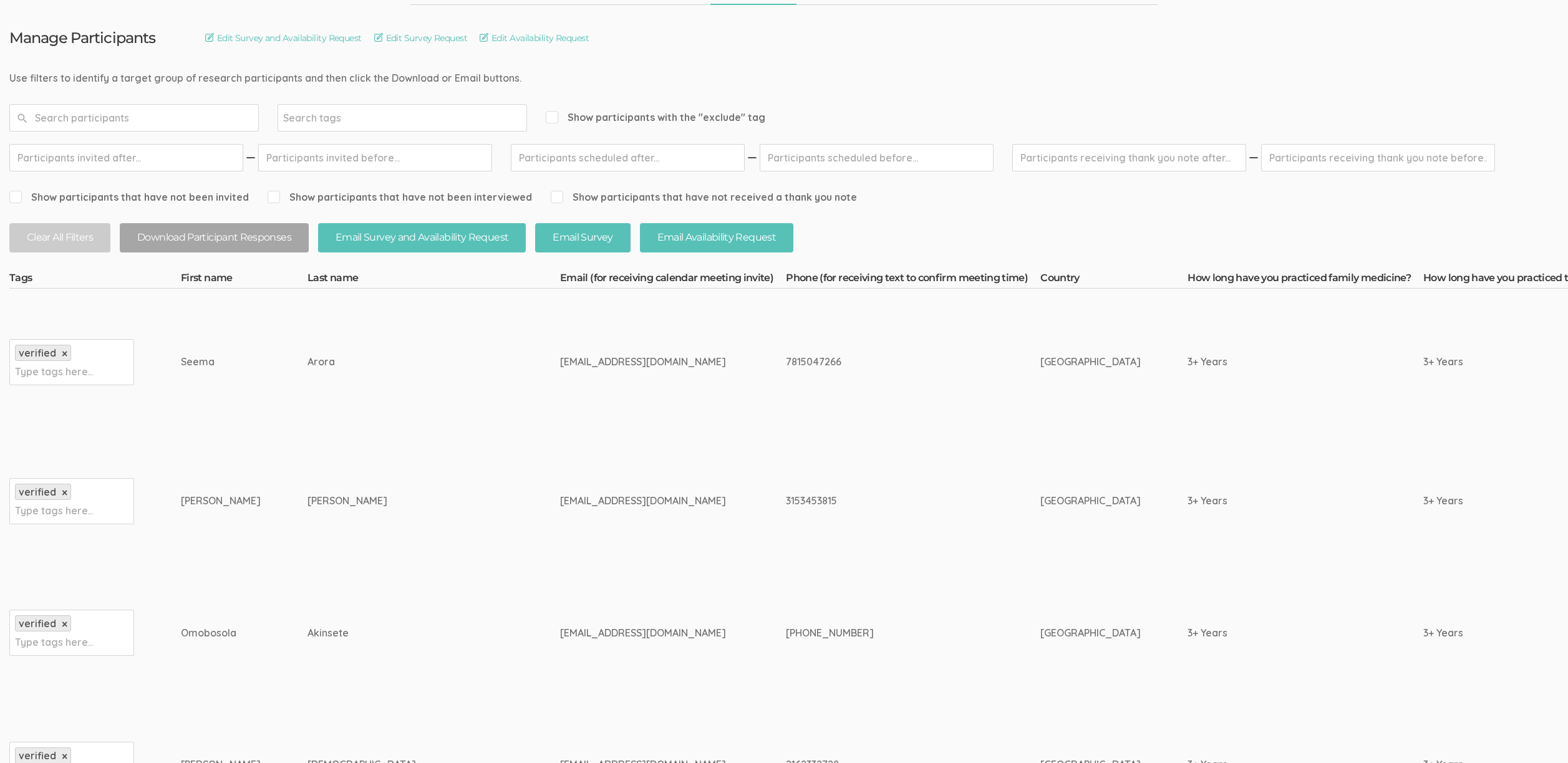
scroll to position [0, 0]
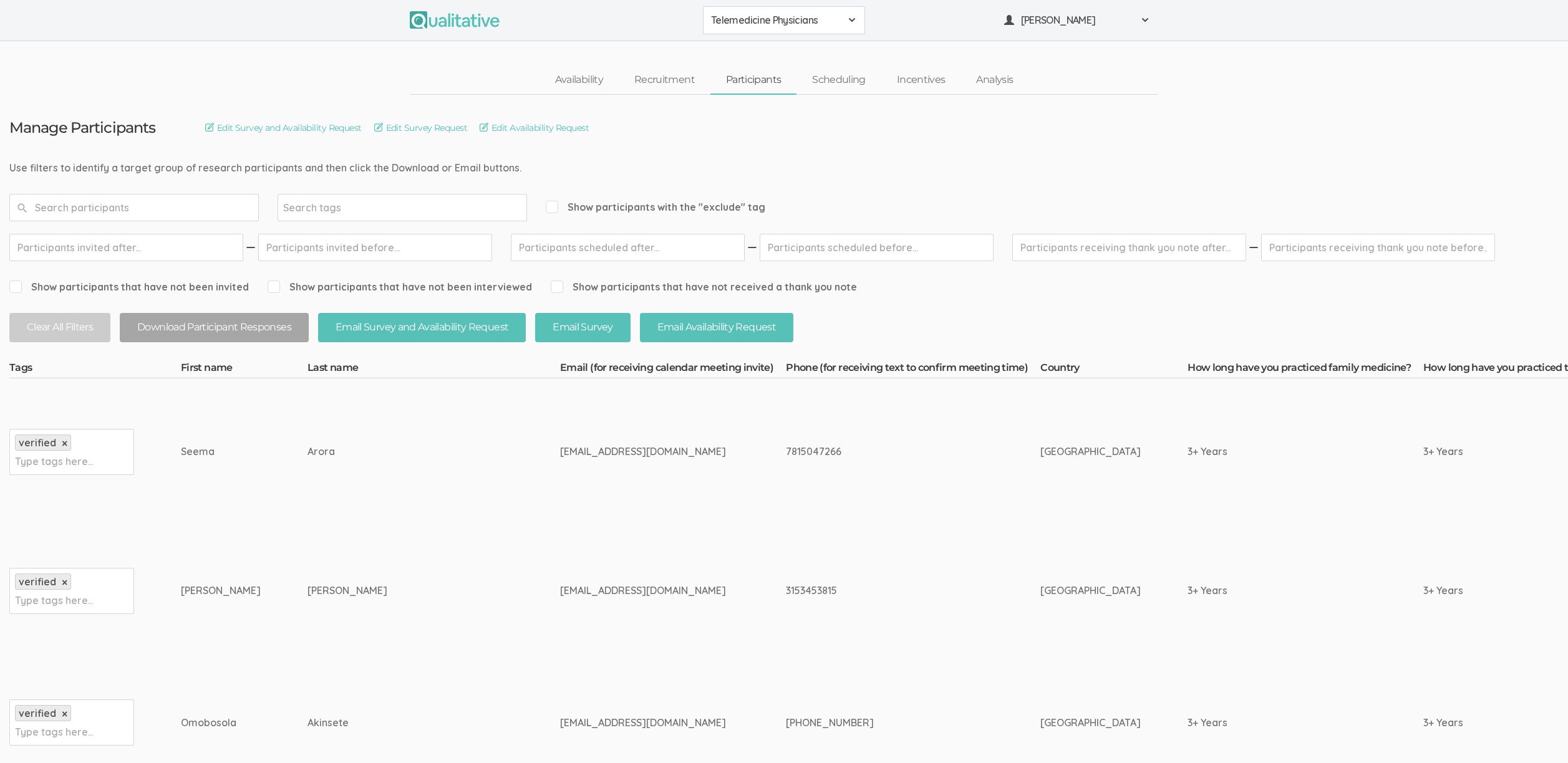
click at [222, 634] on td "Bruce" at bounding box center [243, 591] width 126 height 132
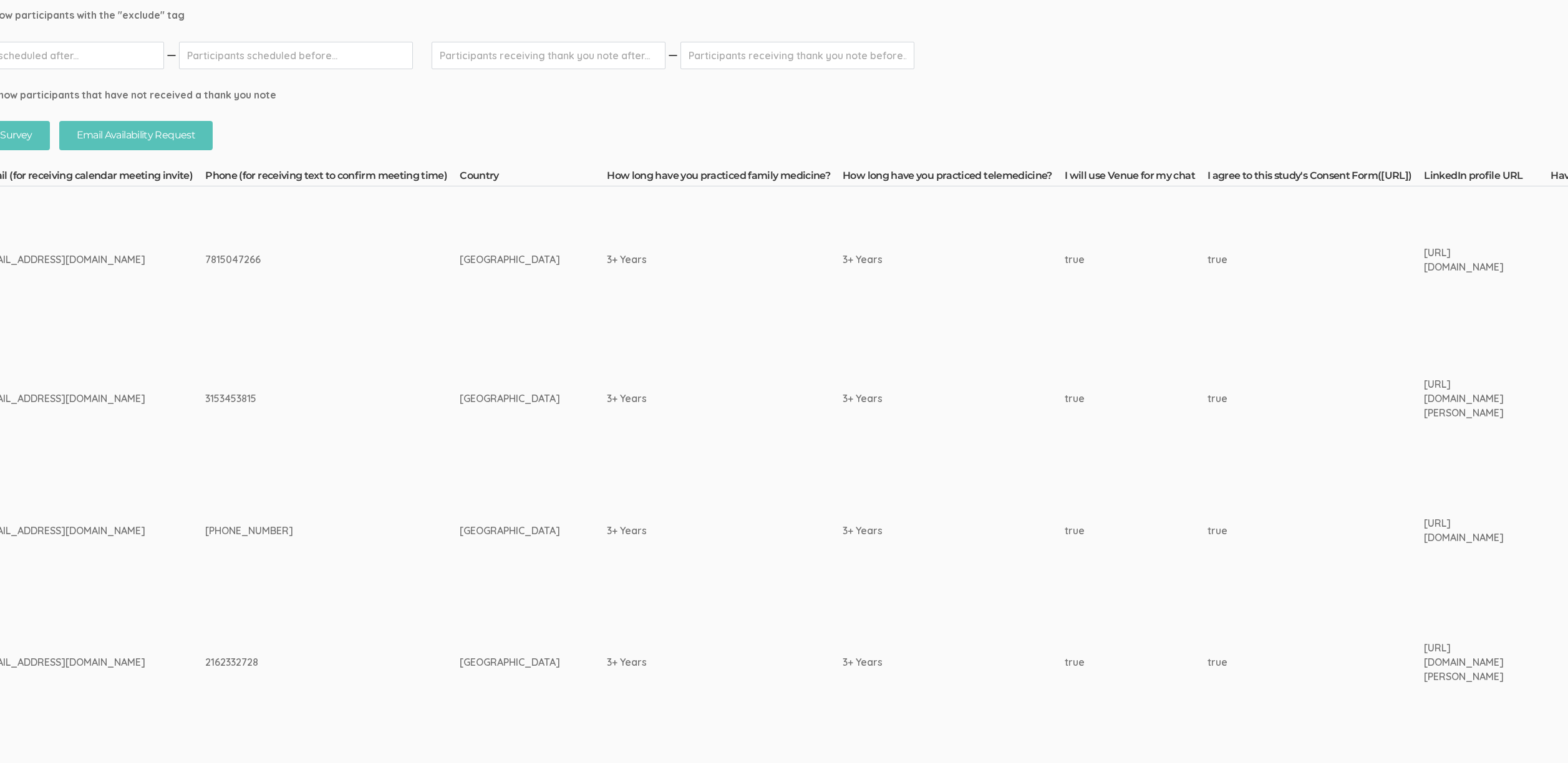
scroll to position [192, 0]
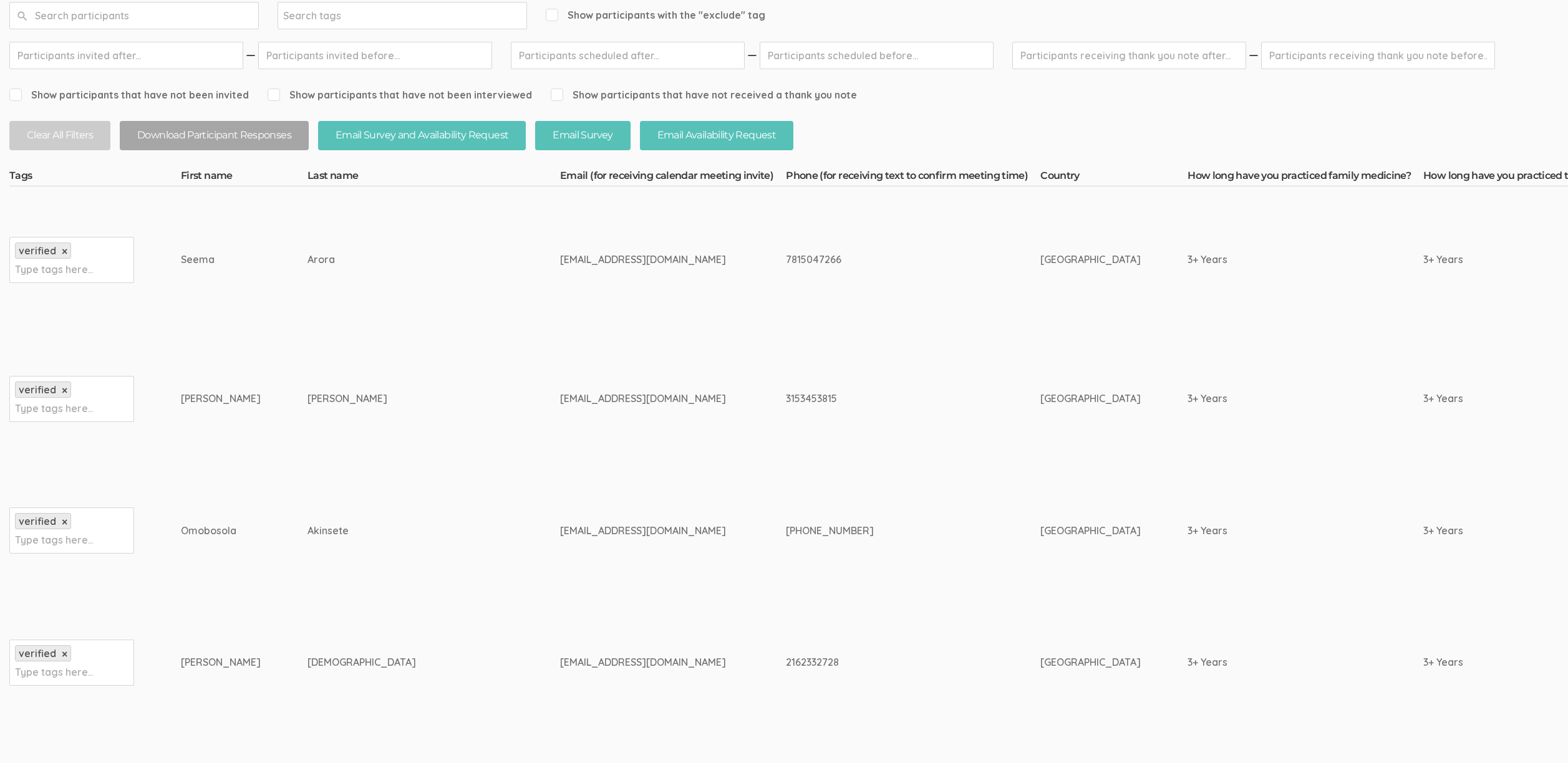
click at [1041, 603] on td "[GEOGRAPHIC_DATA]" at bounding box center [1115, 662] width 147 height 132
click at [836, 338] on td "3153453815" at bounding box center [913, 399] width 254 height 132
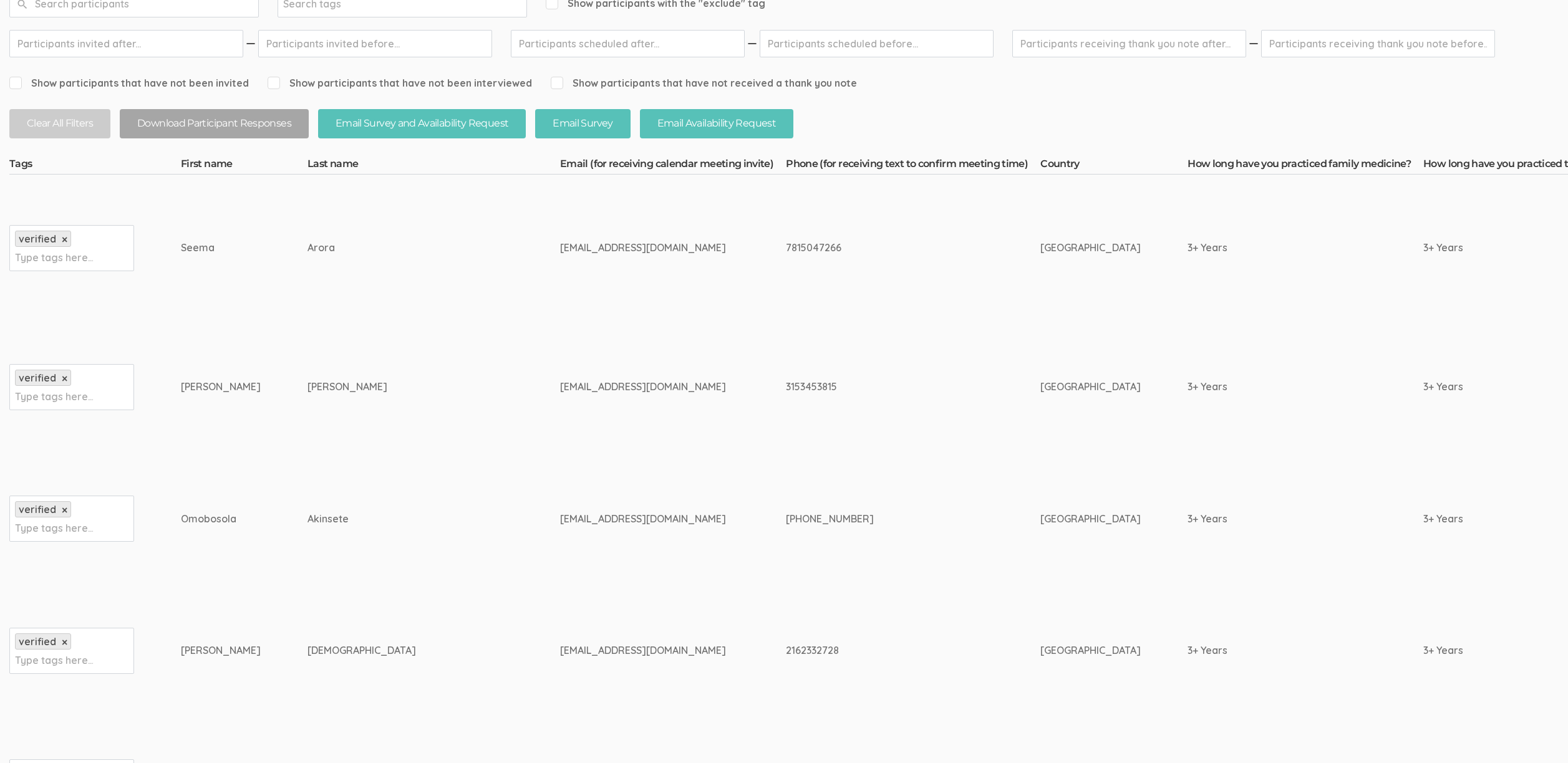
scroll to position [204, 0]
click at [863, 520] on td "612-599-7132" at bounding box center [913, 518] width 254 height 132
click at [786, 555] on td "612-599-7132" at bounding box center [913, 518] width 254 height 132
click at [786, 419] on td "3153453815" at bounding box center [913, 387] width 254 height 132
click at [829, 456] on td "612-599-7132" at bounding box center [913, 518] width 254 height 132
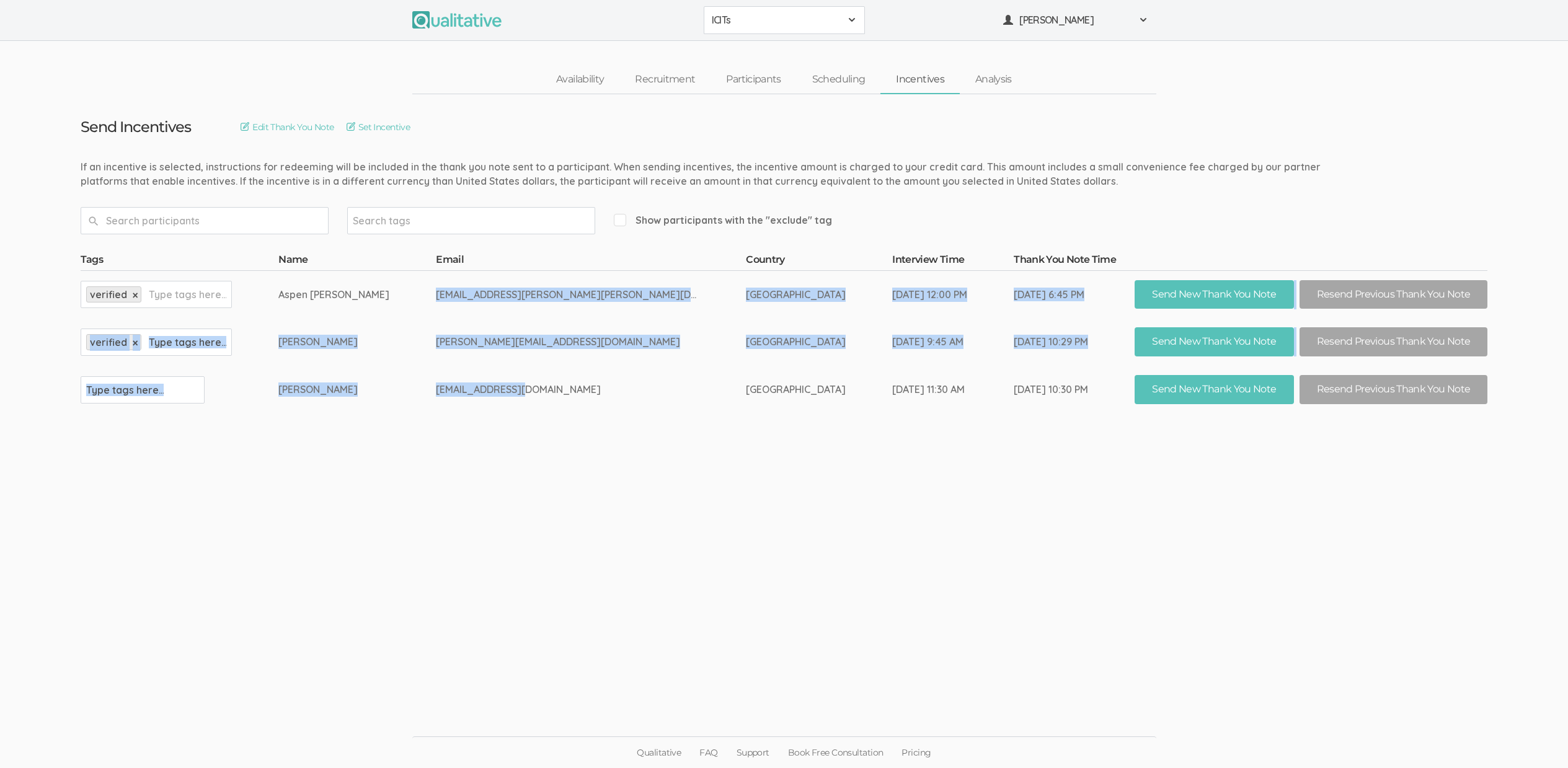
drag, startPoint x: 662, startPoint y: 393, endPoint x: 443, endPoint y: 312, distance: 233.5
click at [443, 312] on tbody "Tags Name Email Country Interview Time Thank You Note Time verified × Type tags…" at bounding box center [784, 333] width 1407 height 160
click at [436, 312] on td "Aspen [PERSON_NAME]" at bounding box center [357, 294] width 157 height 48
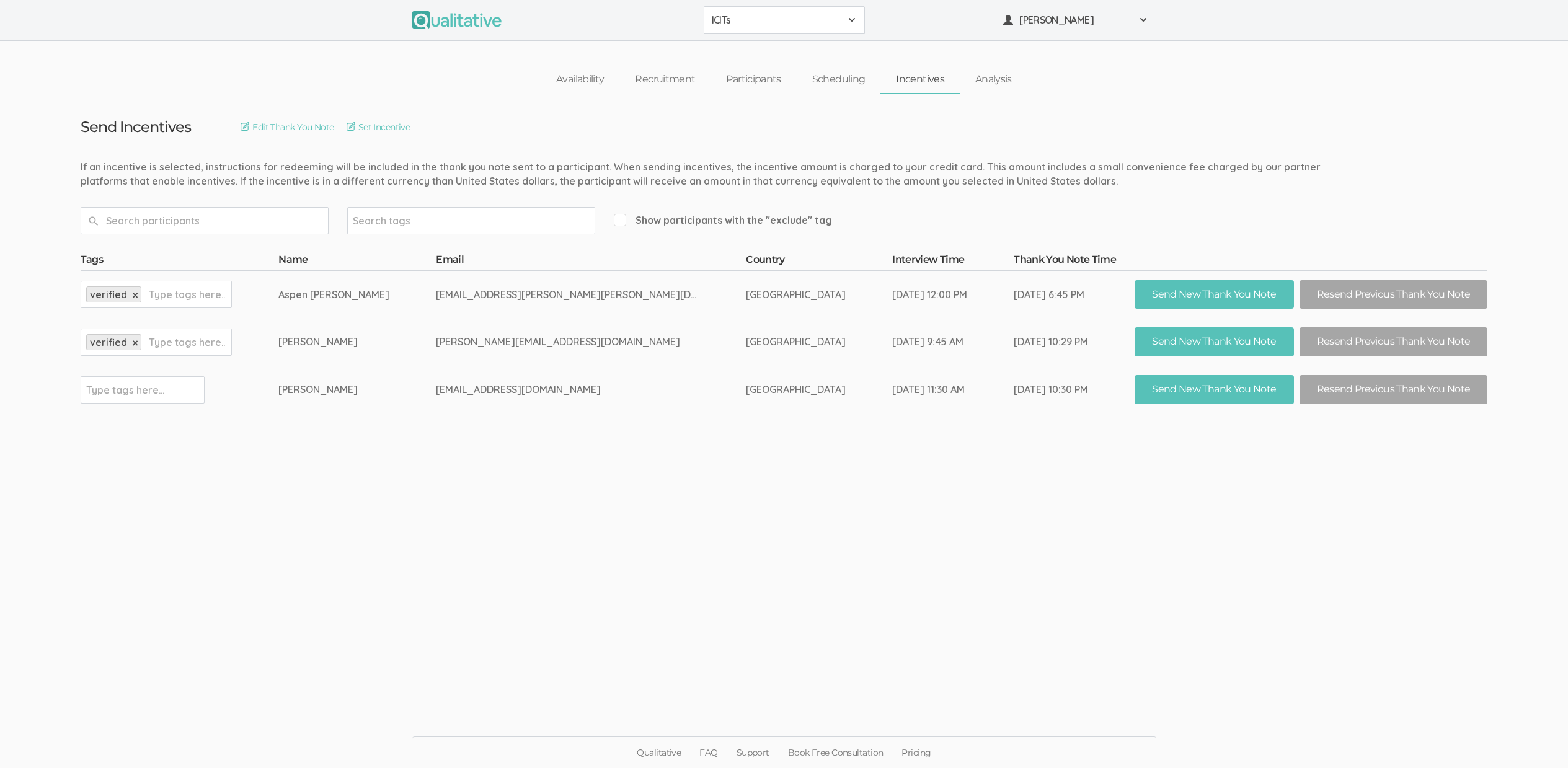
click at [926, 81] on link "Incentives" at bounding box center [920, 79] width 79 height 27
click at [459, 119] on td "Send Incentives Edit Thank You Note Set Incentive If an incentive is selected, …" at bounding box center [784, 253] width 1426 height 320
click at [410, 128] on link "Set Incentive" at bounding box center [378, 127] width 64 height 14
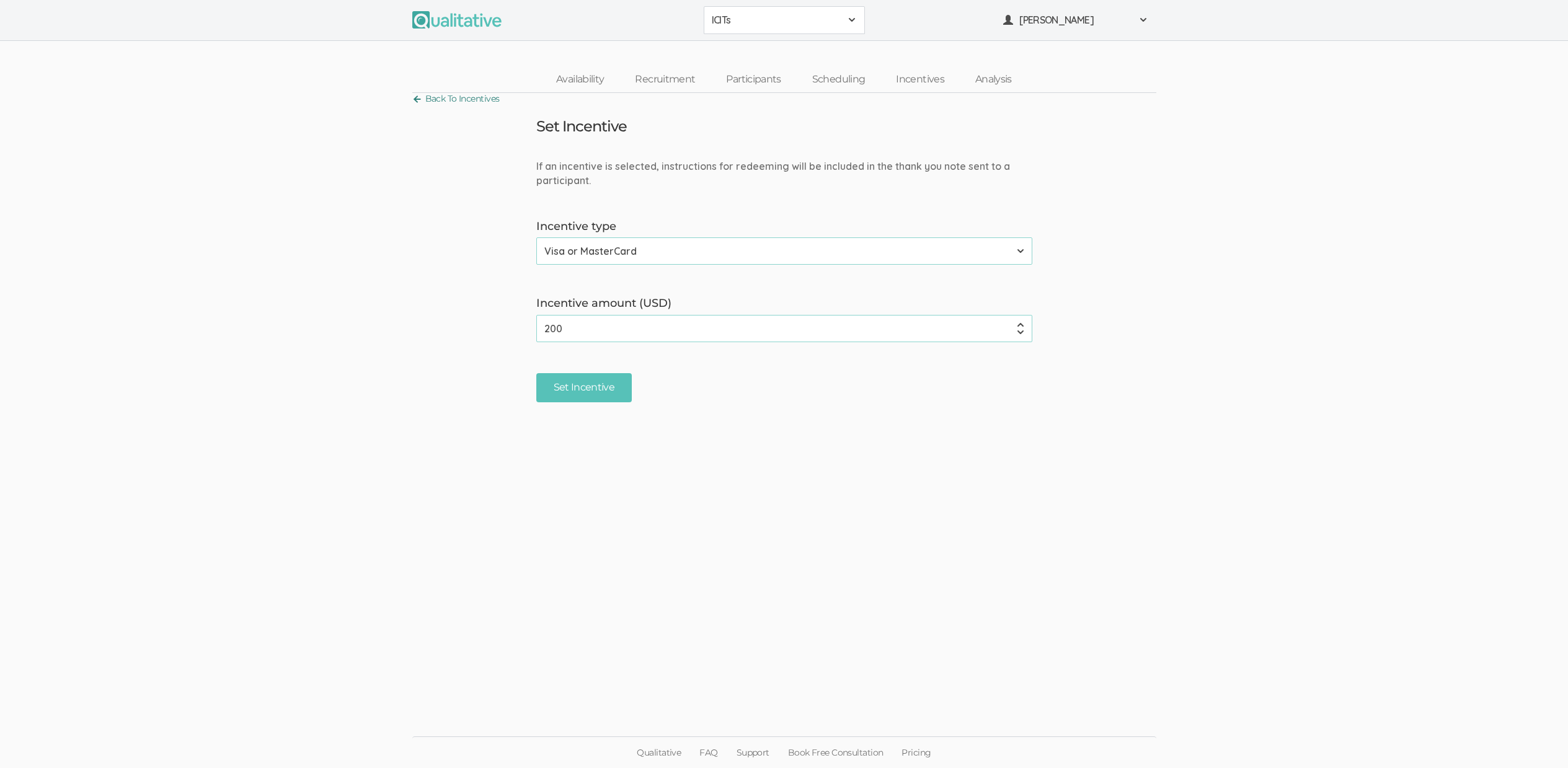
click at [468, 96] on link "Back To Incentives" at bounding box center [455, 99] width 87 height 17
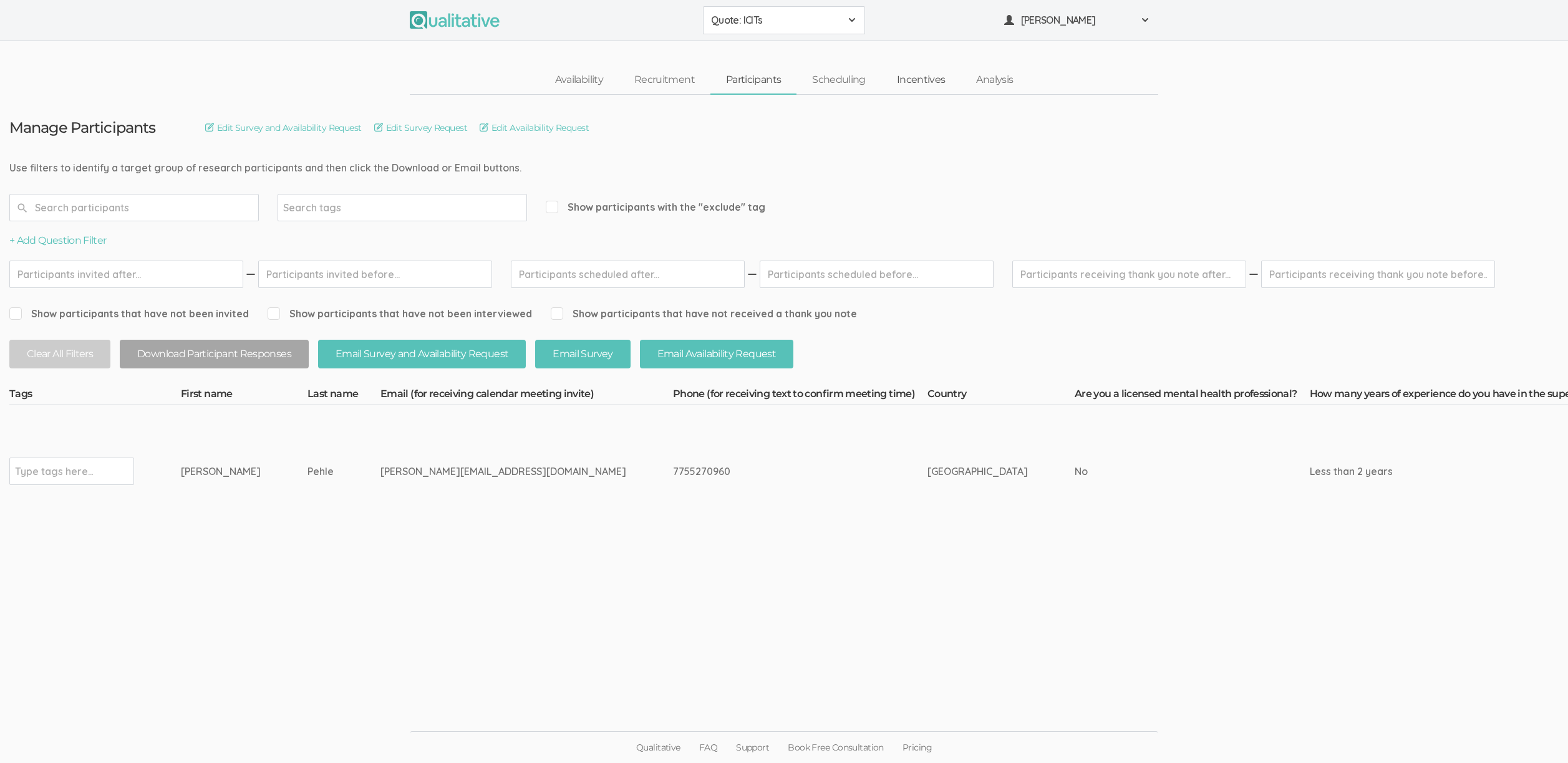
click at [919, 81] on link "Incentives" at bounding box center [921, 80] width 80 height 27
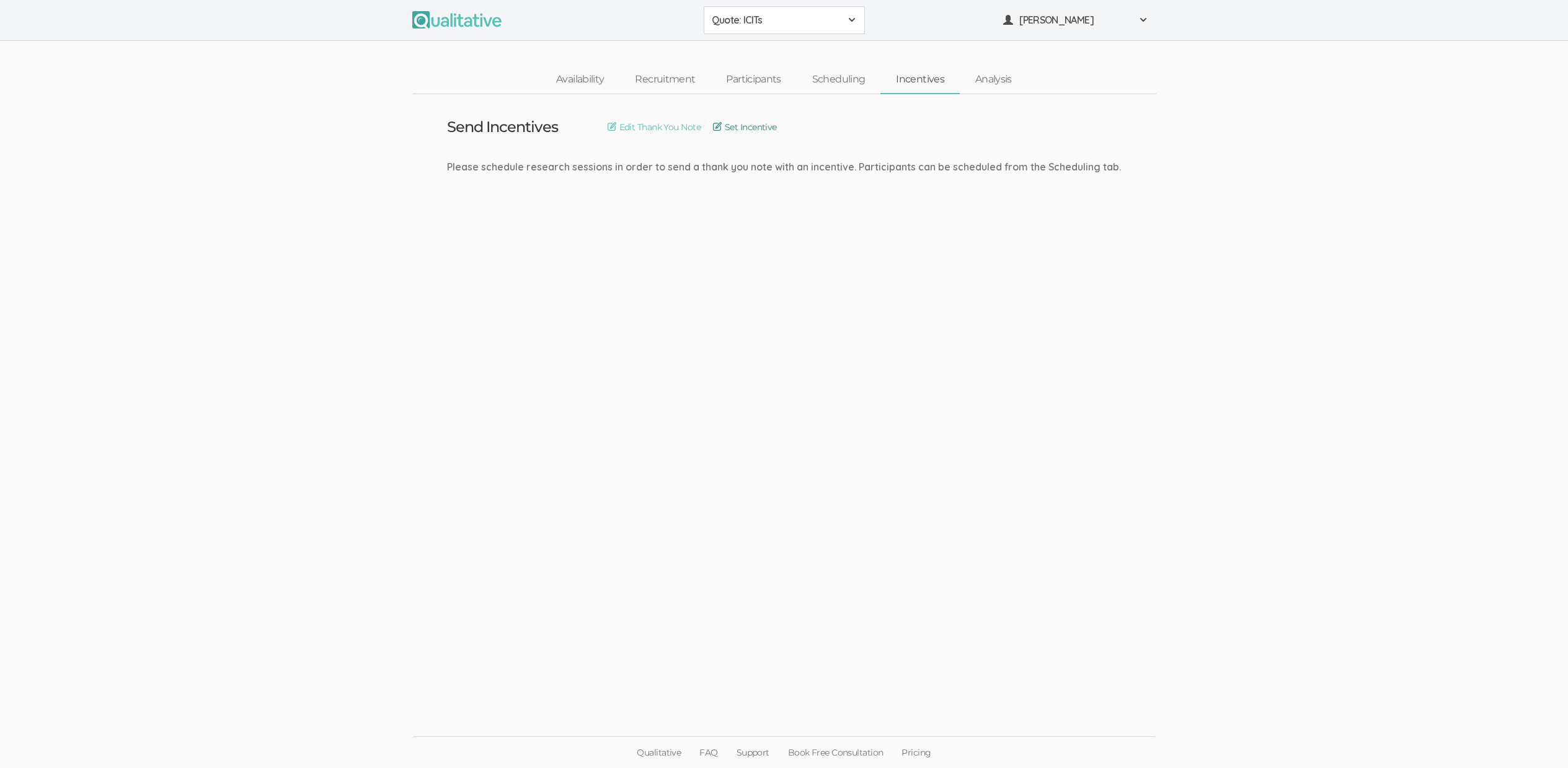
click at [772, 122] on link "Set Incentive" at bounding box center [745, 127] width 64 height 14
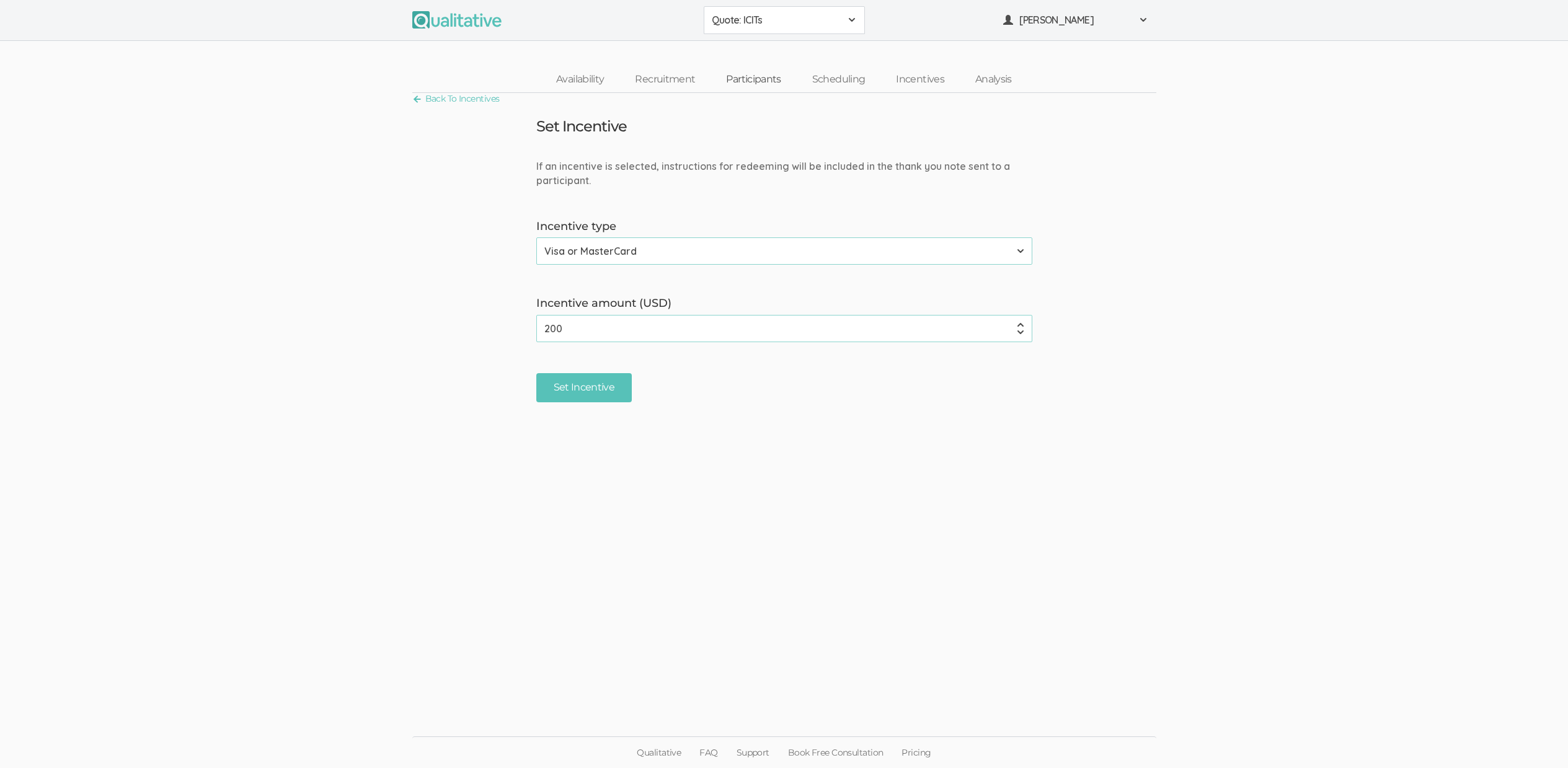
click at [741, 78] on link "Participants" at bounding box center [752, 79] width 85 height 27
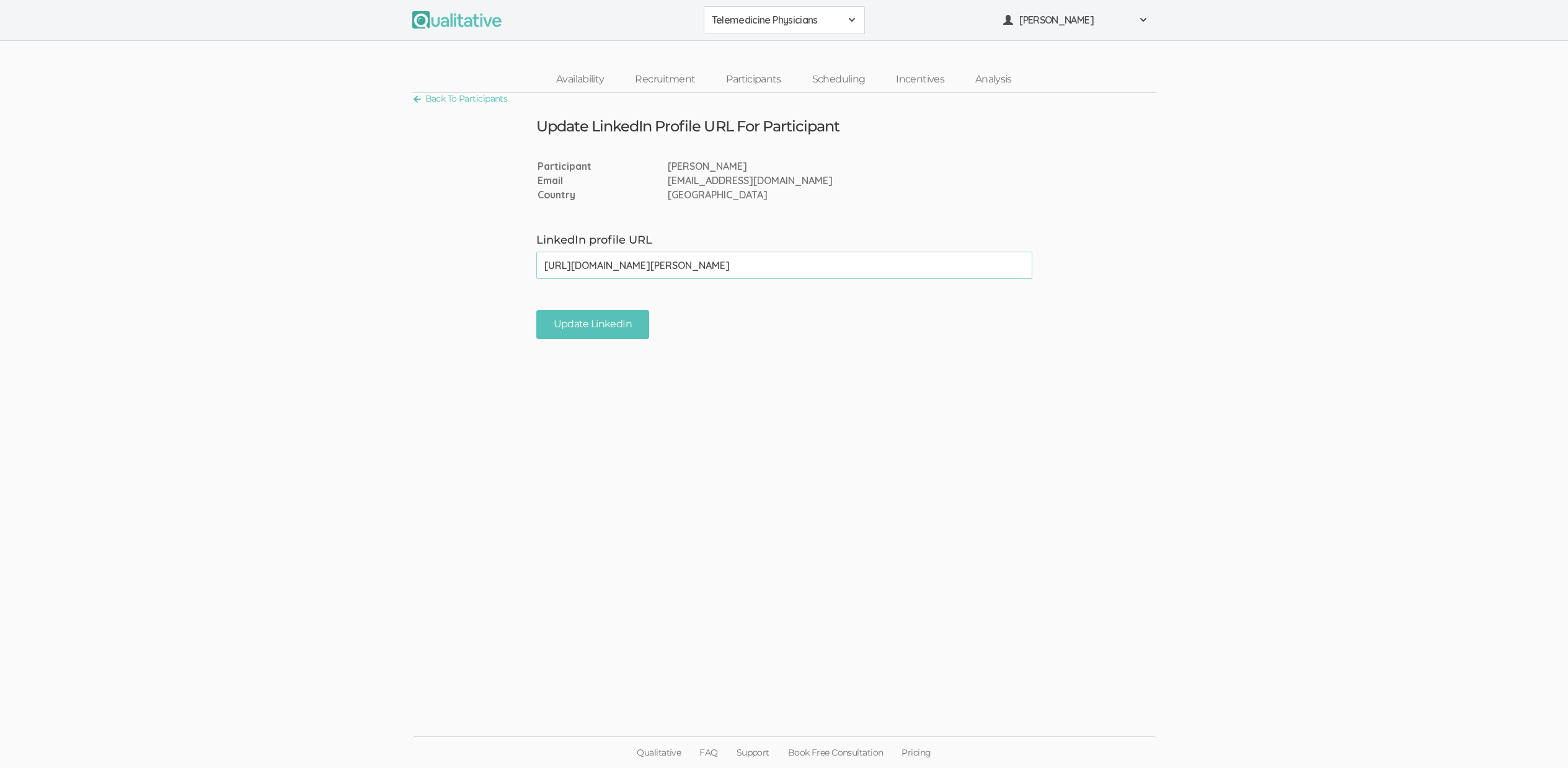
click at [649, 265] on input "https://www.linkedin.com/in/sudhanshu-jain-3b20b71a7/" at bounding box center [784, 265] width 496 height 27
type input "https://www.linkedin.com/in/sudhanshu-jain-md-3b20b71a7/"
click at [622, 320] on input "Update LinkedIn" at bounding box center [592, 324] width 112 height 29
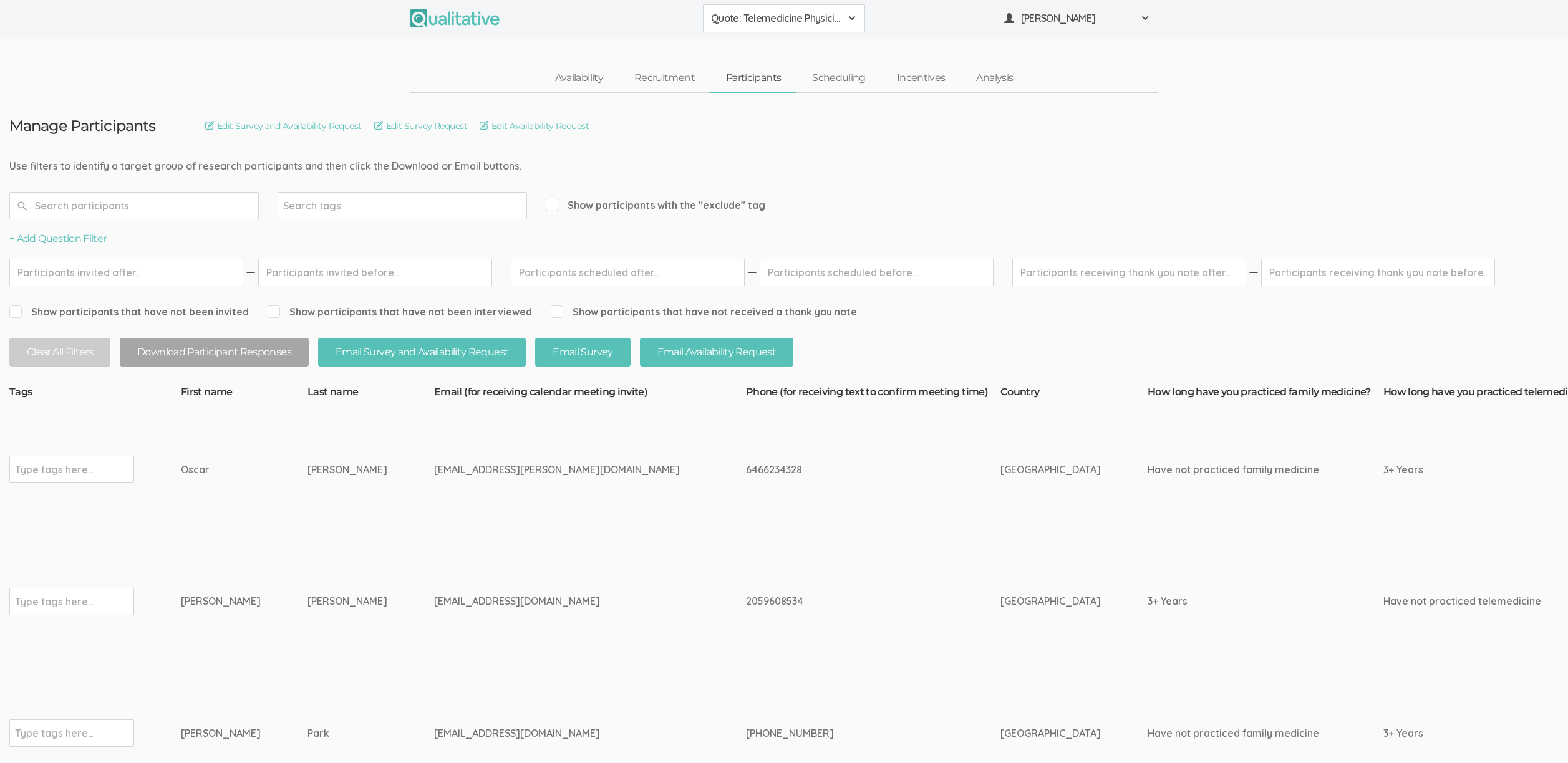
scroll to position [2, 0]
drag, startPoint x: 1006, startPoint y: 389, endPoint x: 1229, endPoint y: 391, distance: 223.0
click at [1229, 391] on th "How long have you practiced family medicine?" at bounding box center [1266, 394] width 236 height 18
copy th "How long have you practiced family medicine?"
click at [1148, 501] on td "Have not practiced family medicine" at bounding box center [1266, 469] width 236 height 132
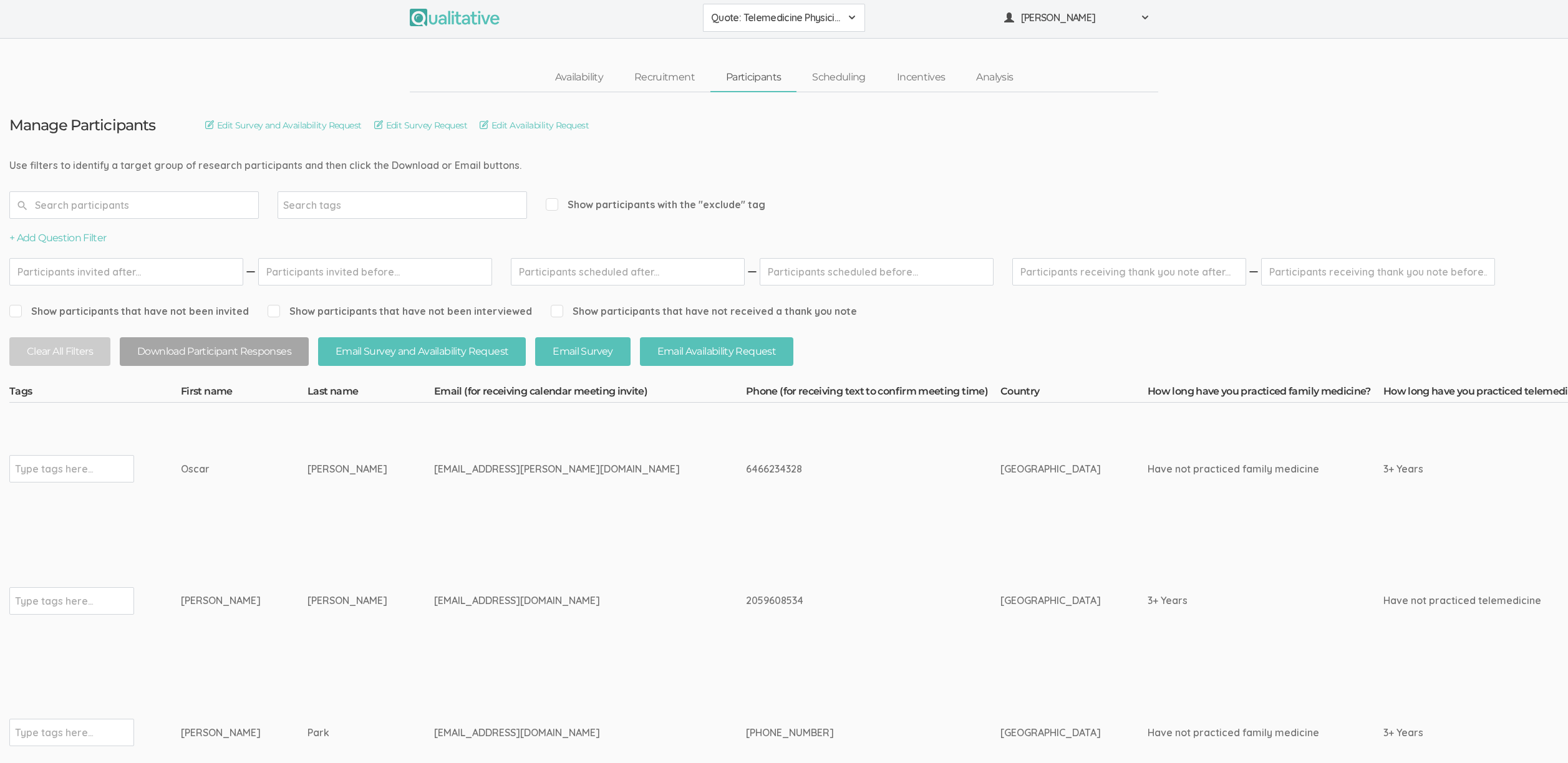
click at [414, 70] on nav "Availability Recruitment Participants Scheduling Incentives Analysis" at bounding box center [784, 77] width 749 height 29
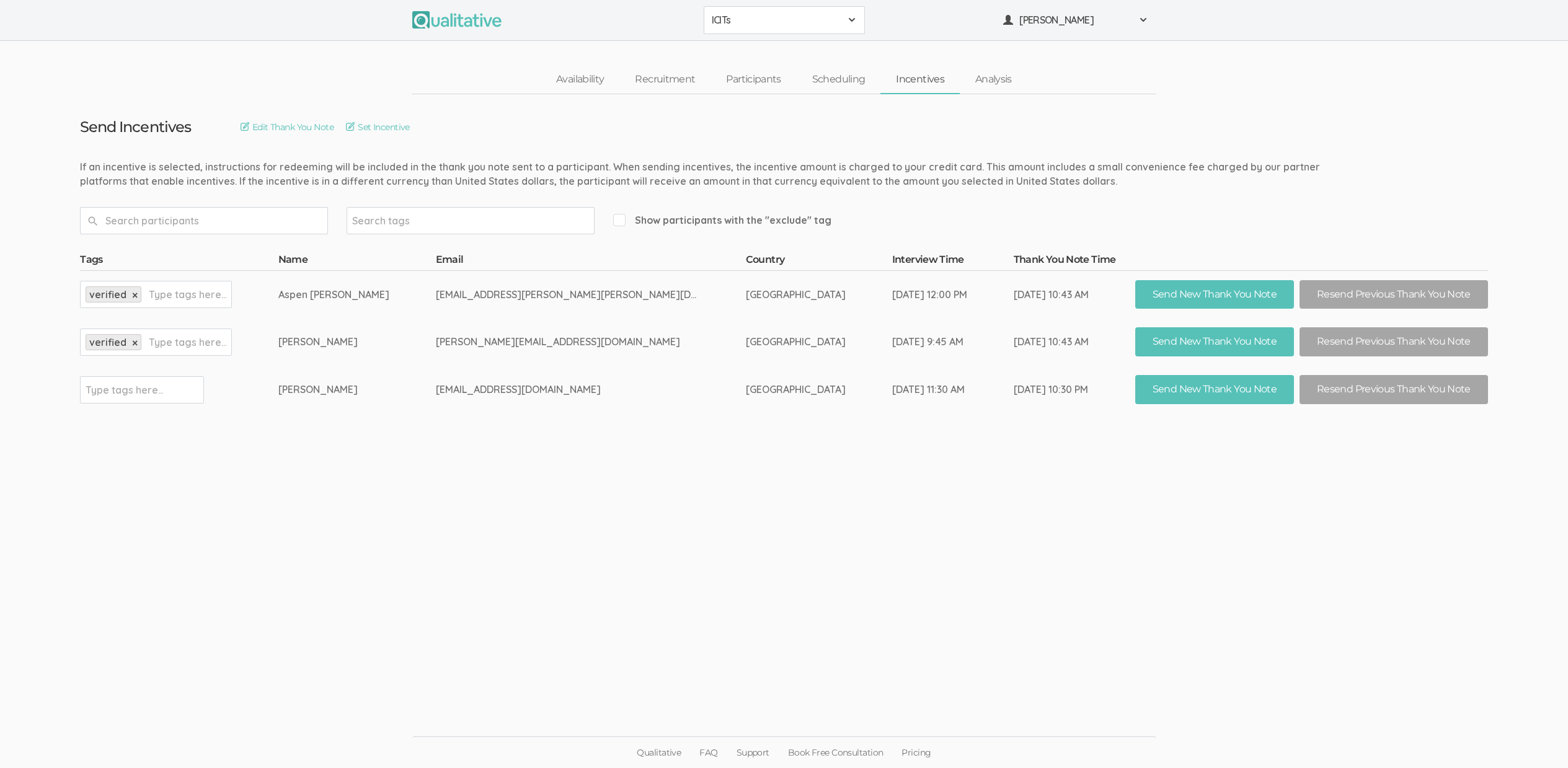
click at [703, 466] on ui-view "Send Incentives Edit Thank You Note Set Incentive Search tags Show participants…" at bounding box center [784, 384] width 1568 height 580
click at [785, 528] on ui-view "Send Incentives Edit Thank You Note Set Incentive Search tags Show participants…" at bounding box center [784, 384] width 1568 height 580
click at [596, 488] on ui-view "Send Incentives Edit Thank You Note Set Incentive Search tags Show participants…" at bounding box center [784, 384] width 1568 height 580
click at [591, 433] on ui-view "Send Incentives Edit Thank You Note Set Incentive Search tags Show participants…" at bounding box center [784, 384] width 1568 height 580
